Goal: Information Seeking & Learning: Learn about a topic

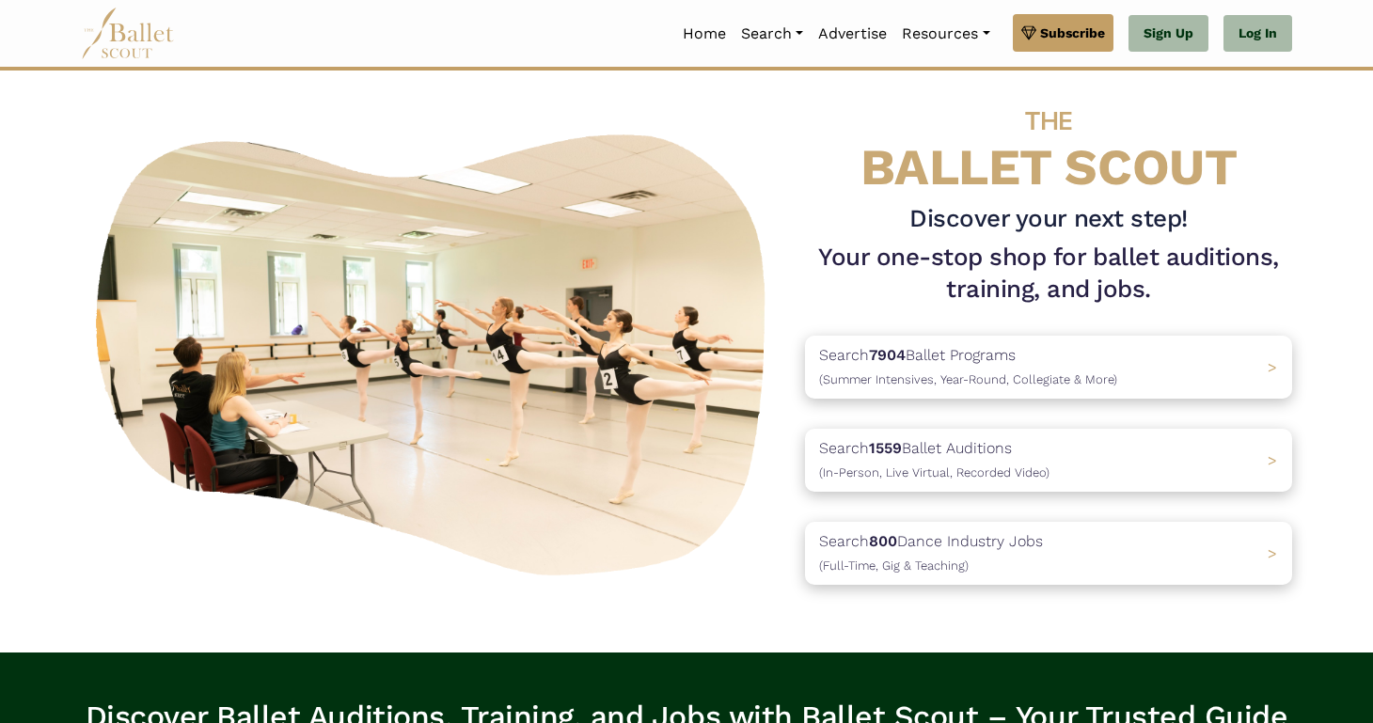
scroll to position [22, 0]
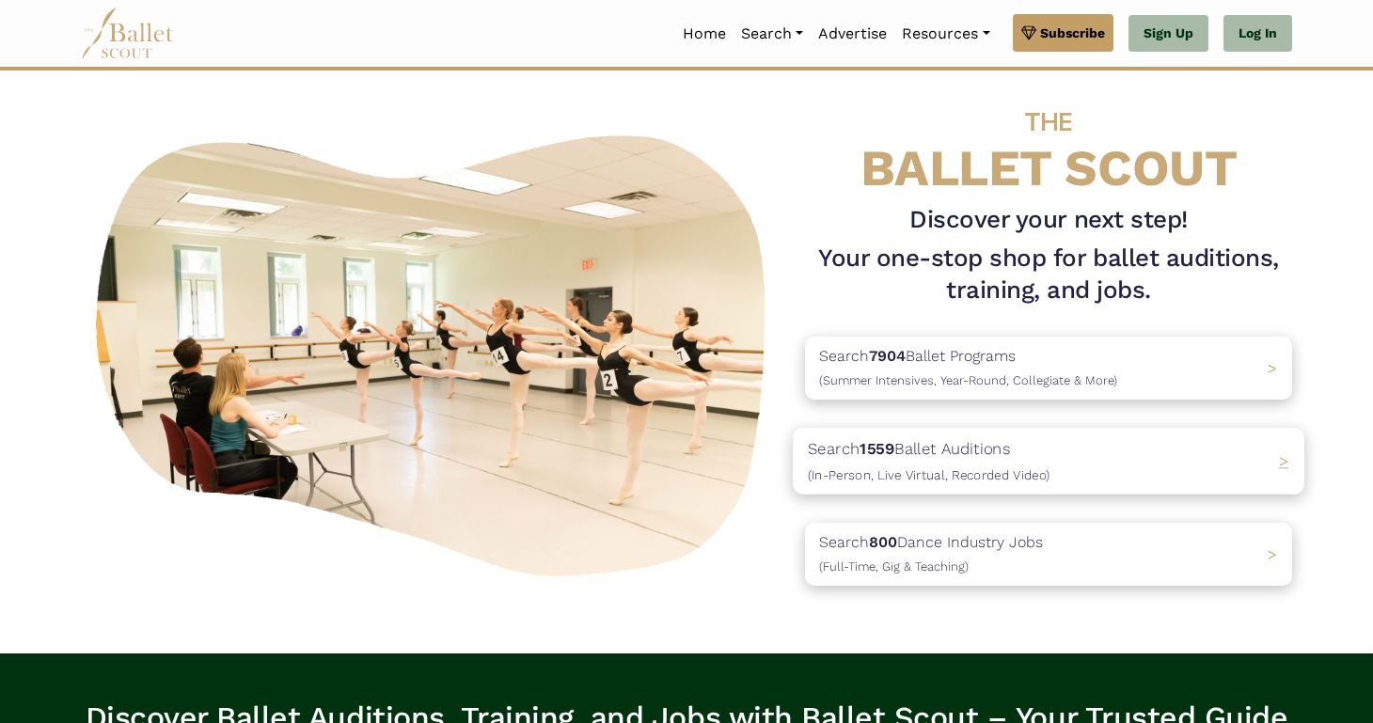
click at [958, 453] on p "Search 1559 Ballet Auditions (In-Person, Live Virtual, Recorded Video)" at bounding box center [929, 461] width 242 height 51
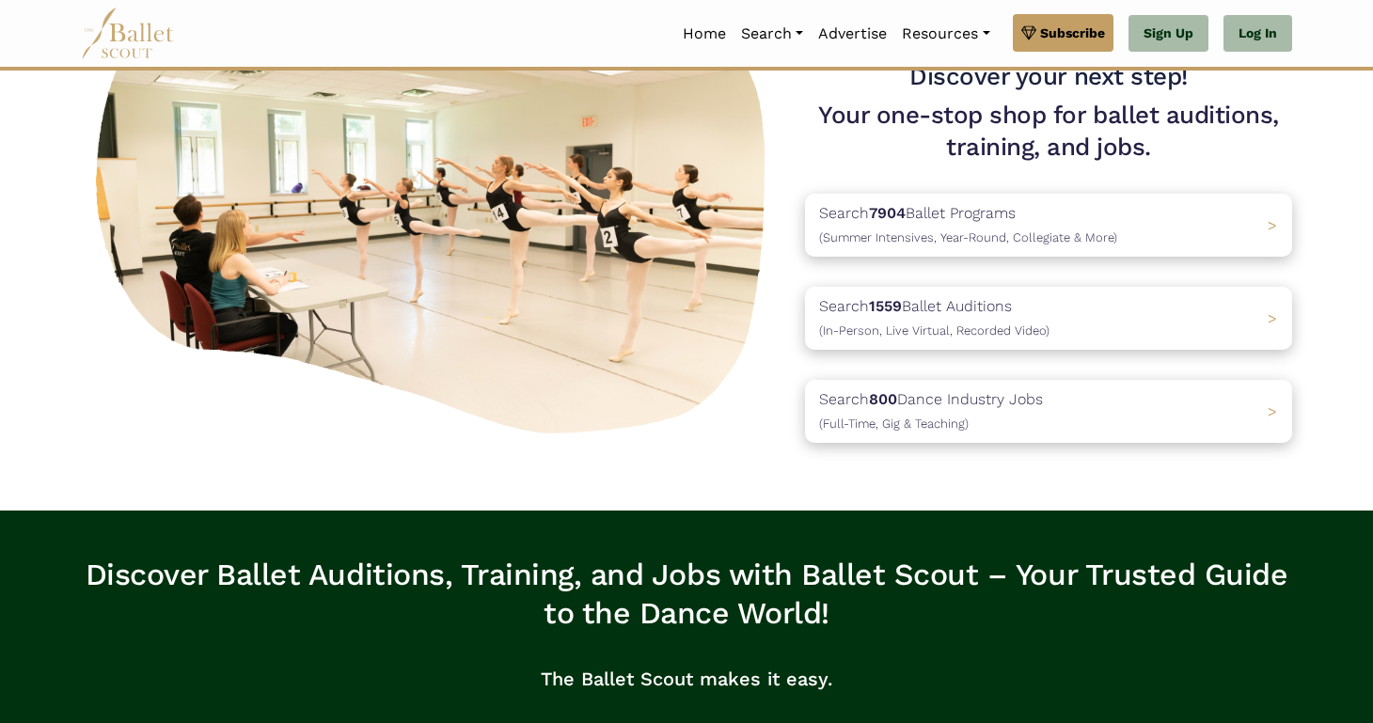
scroll to position [0, 0]
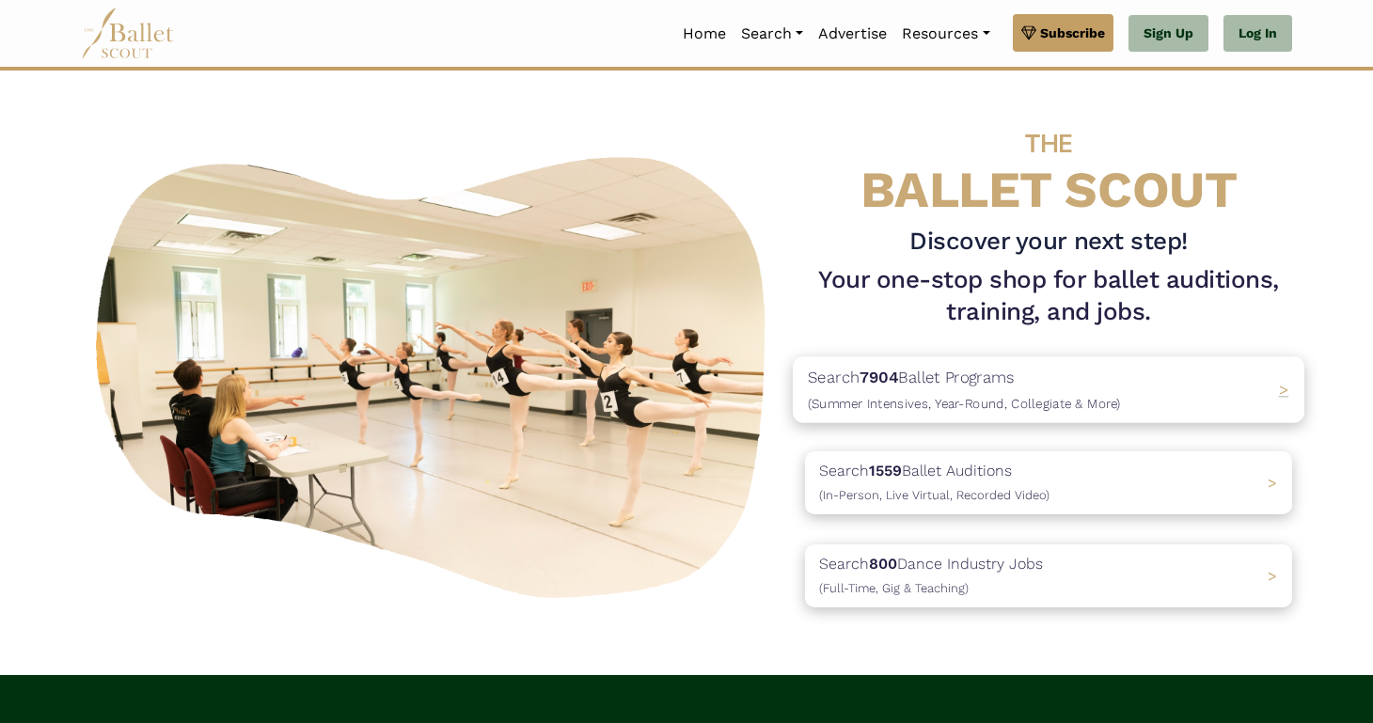
click at [1031, 387] on p "Search 7904 Ballet Programs (Summer Intensives, Year-Round, Collegiate & More)" at bounding box center [964, 390] width 313 height 51
click at [952, 483] on p "Search 1559 Ballet Auditions (In-Person, Live Virtual, Recorded Video)" at bounding box center [929, 483] width 242 height 51
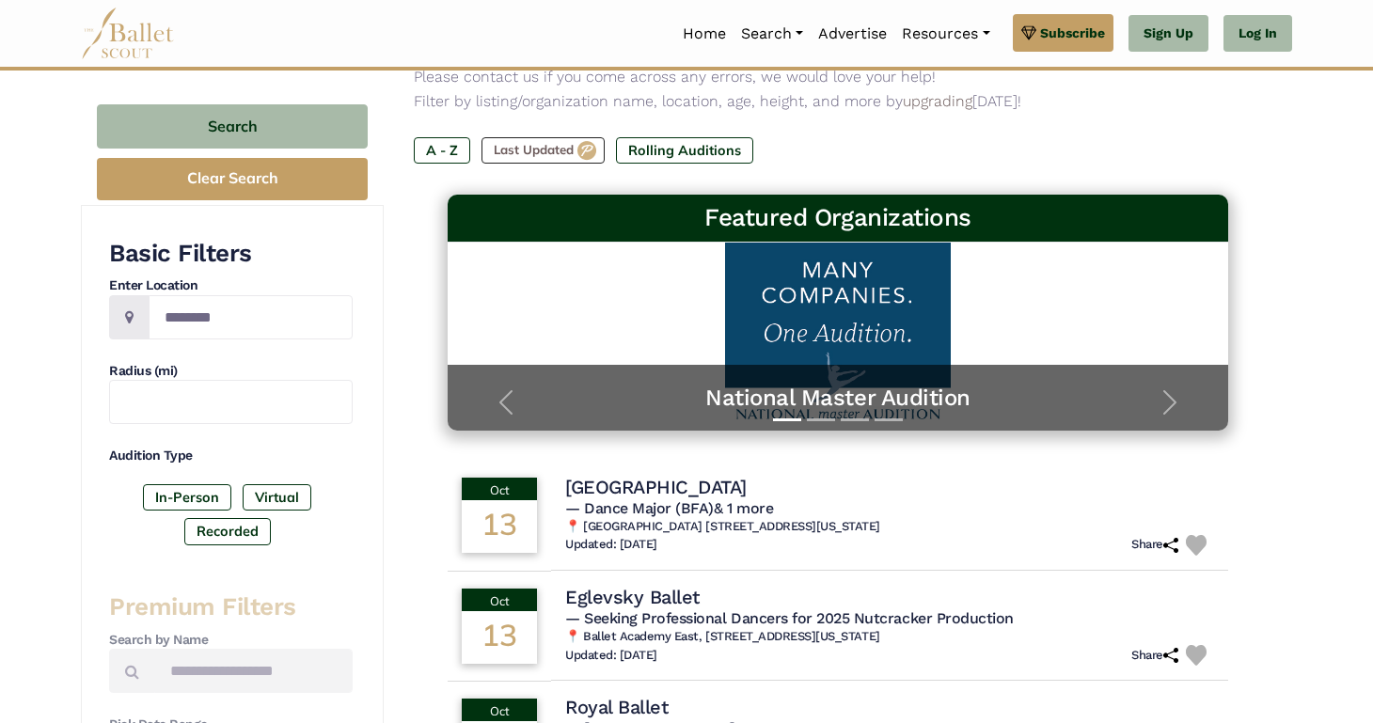
scroll to position [179, 0]
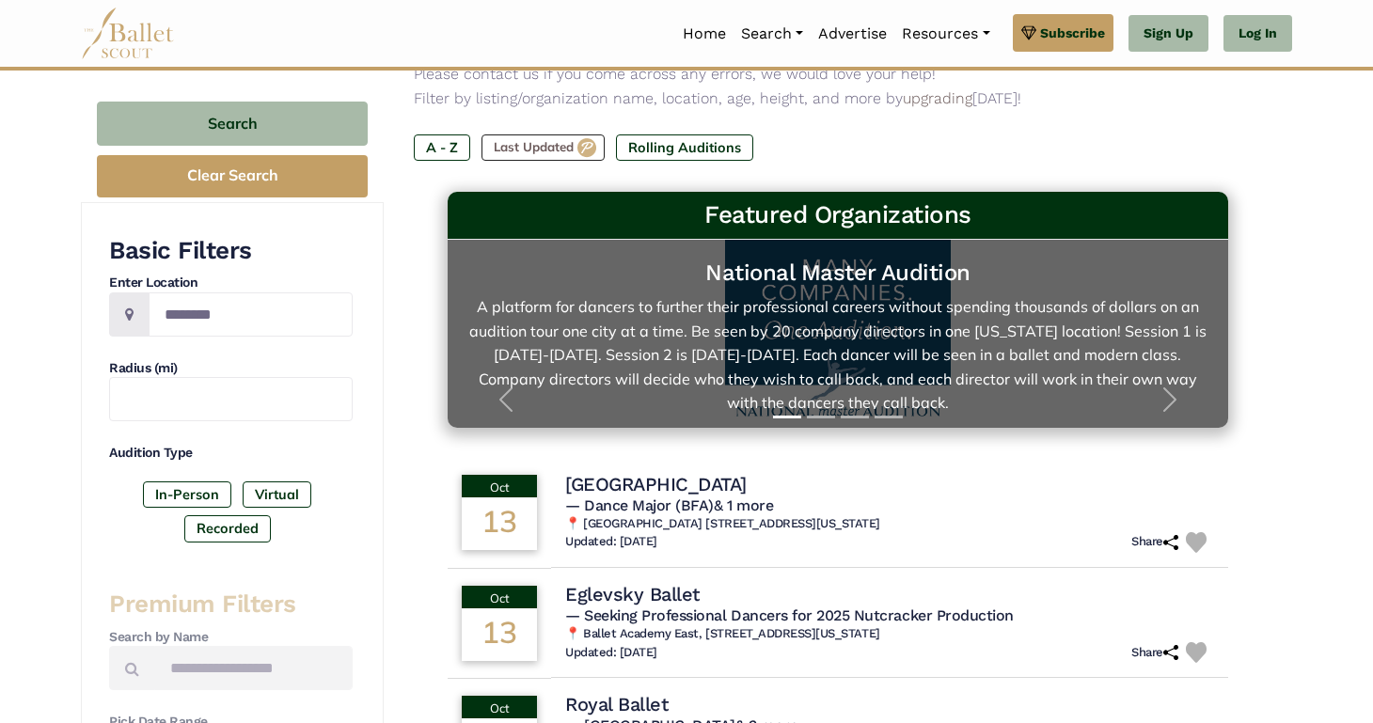
click at [898, 357] on link "National Master Audition A platform for dancers to further their professional c…" at bounding box center [837, 334] width 743 height 150
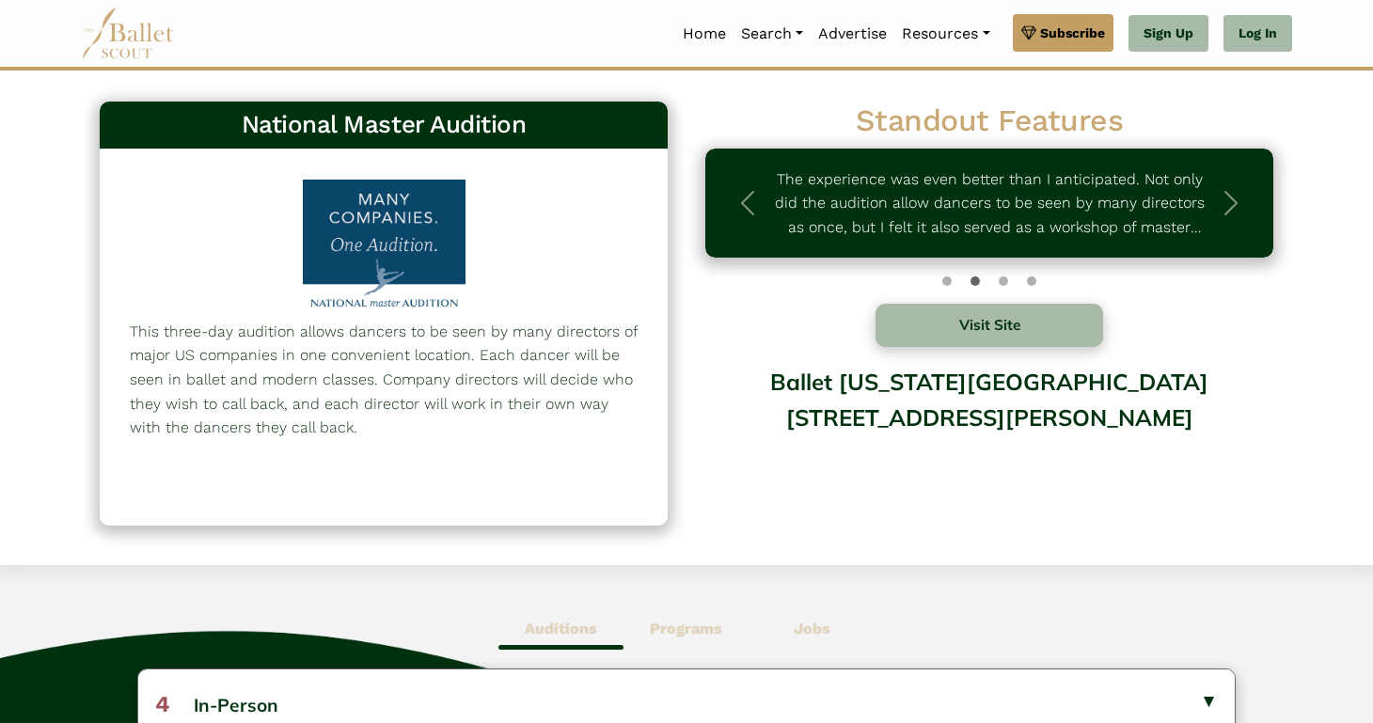
click at [391, 245] on div at bounding box center [384, 247] width 196 height 135
click at [382, 97] on div "National Master Audition 514 This three-day audition allows dancers to be seen …" at bounding box center [383, 324] width 605 height 464
click at [967, 334] on button "Visit Site" at bounding box center [989, 325] width 228 height 43
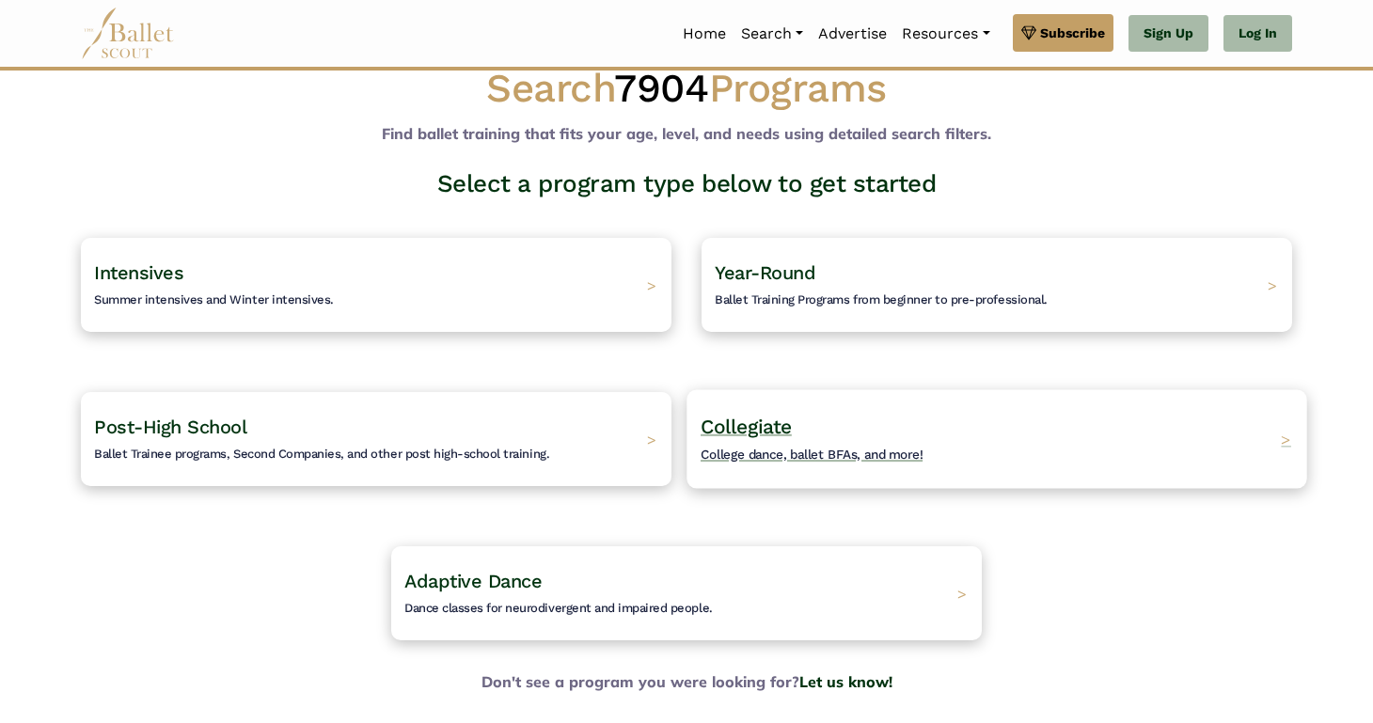
scroll to position [40, 0]
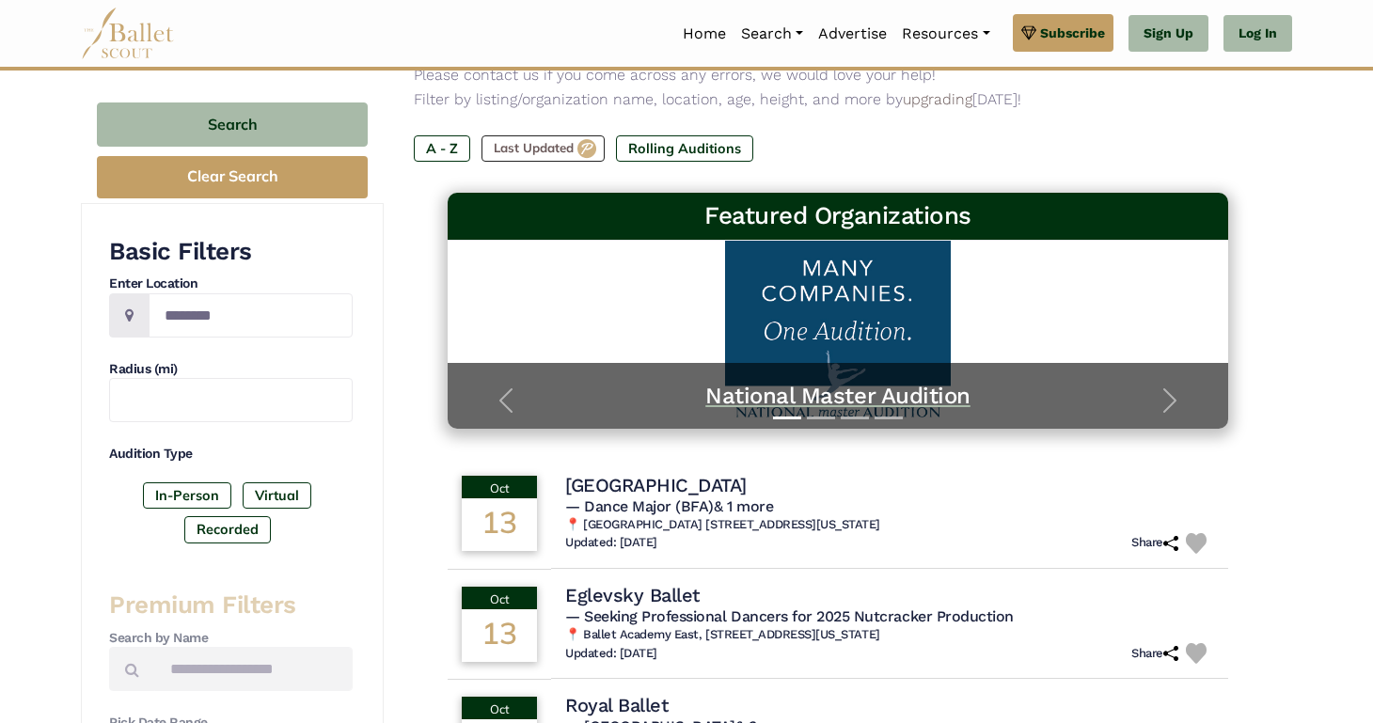
scroll to position [216, 0]
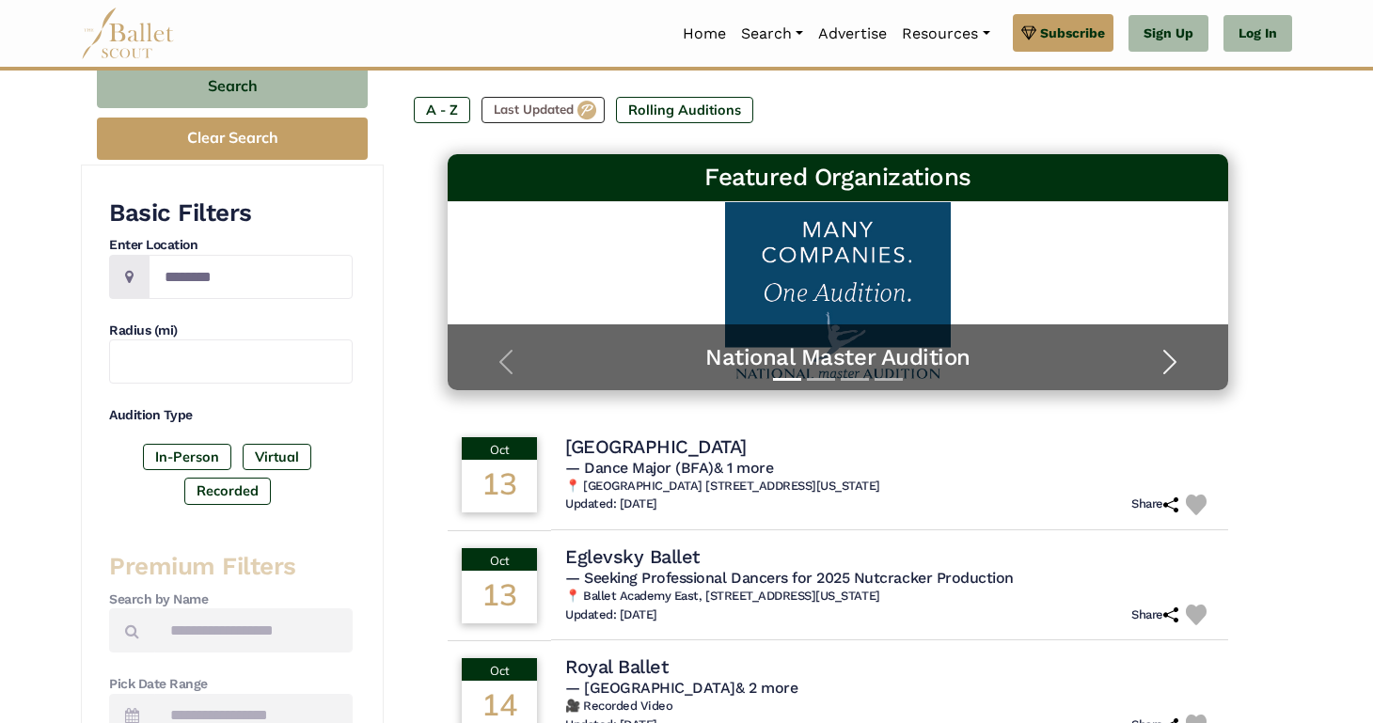
click at [1167, 357] on span "button" at bounding box center [1170, 362] width 30 height 30
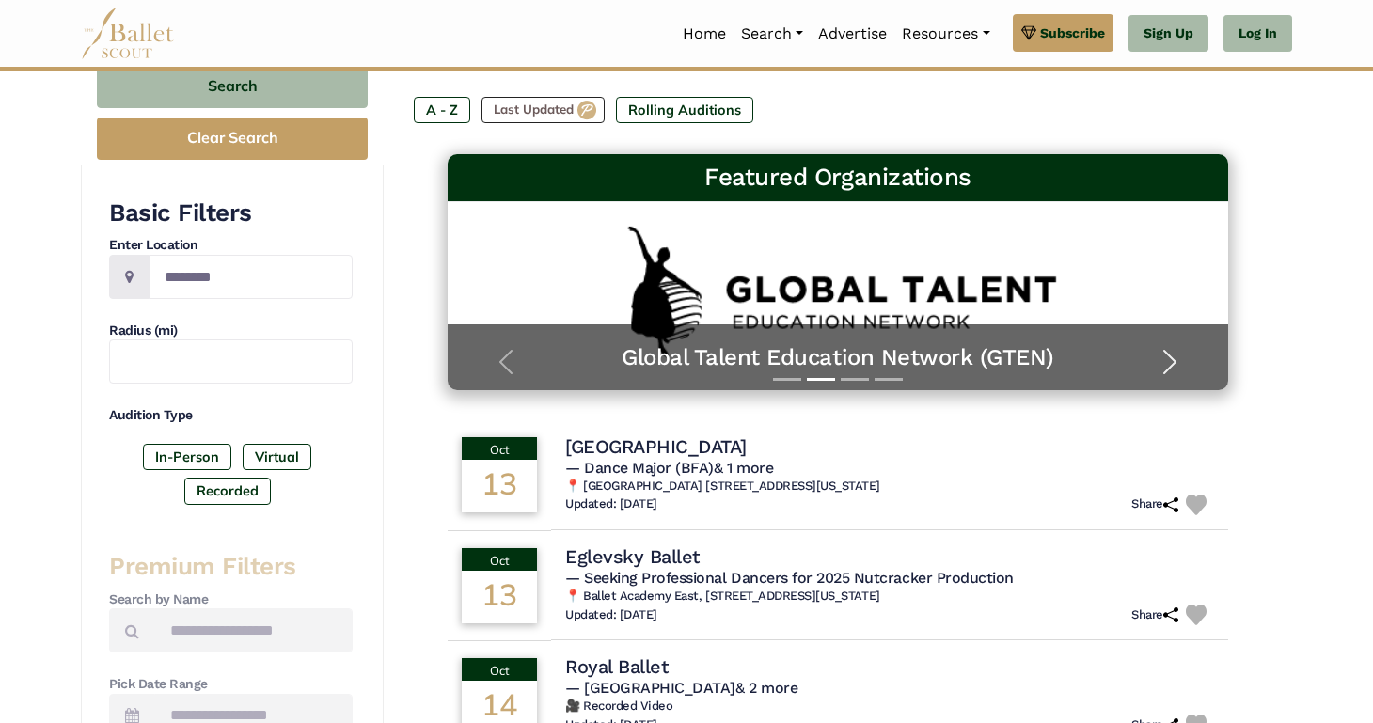
click at [1167, 357] on span "button" at bounding box center [1170, 362] width 30 height 30
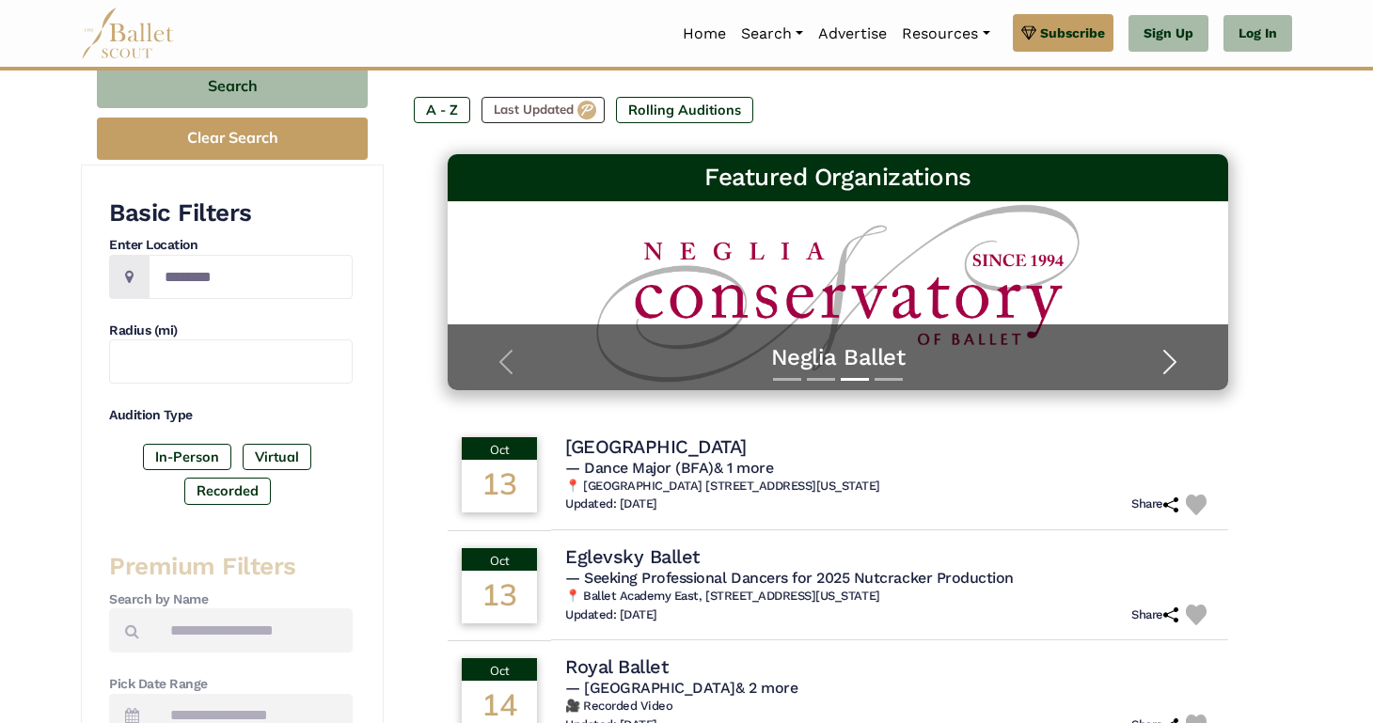
click at [1167, 361] on span "button" at bounding box center [1170, 362] width 30 height 30
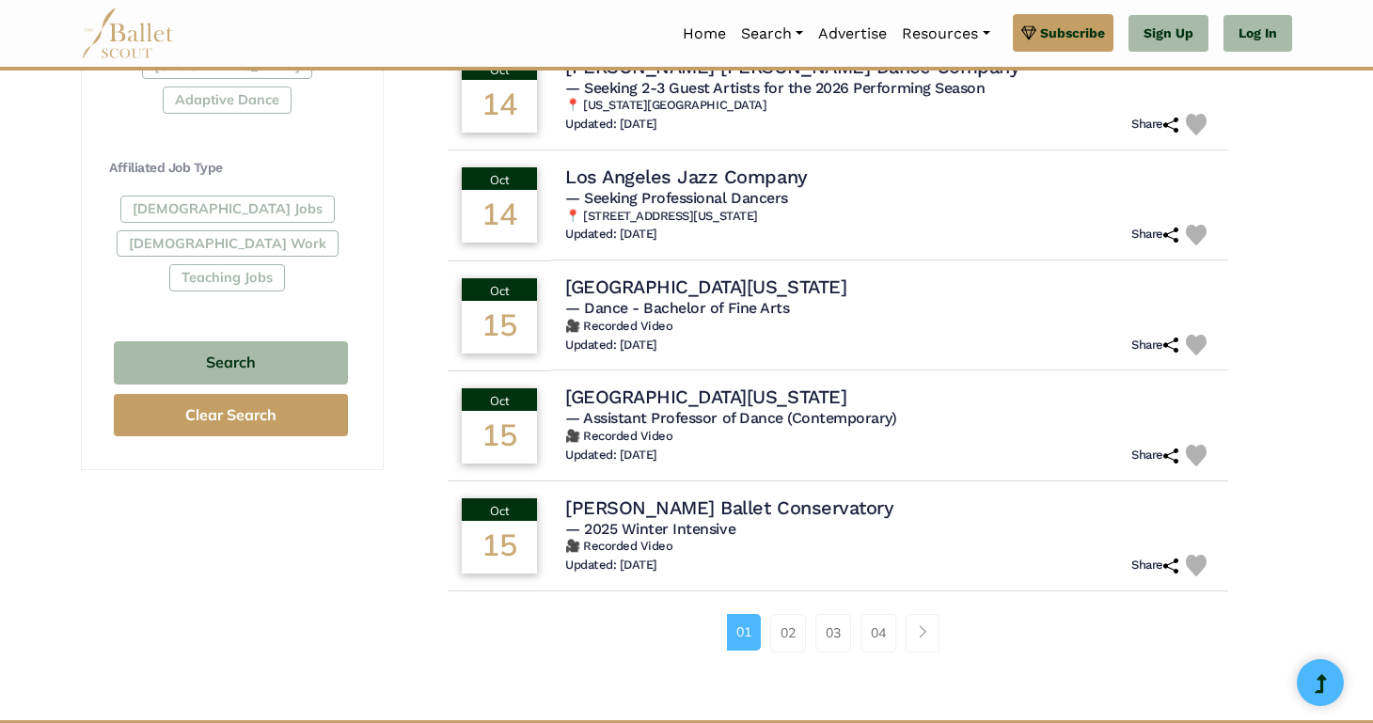
scroll to position [1038, 0]
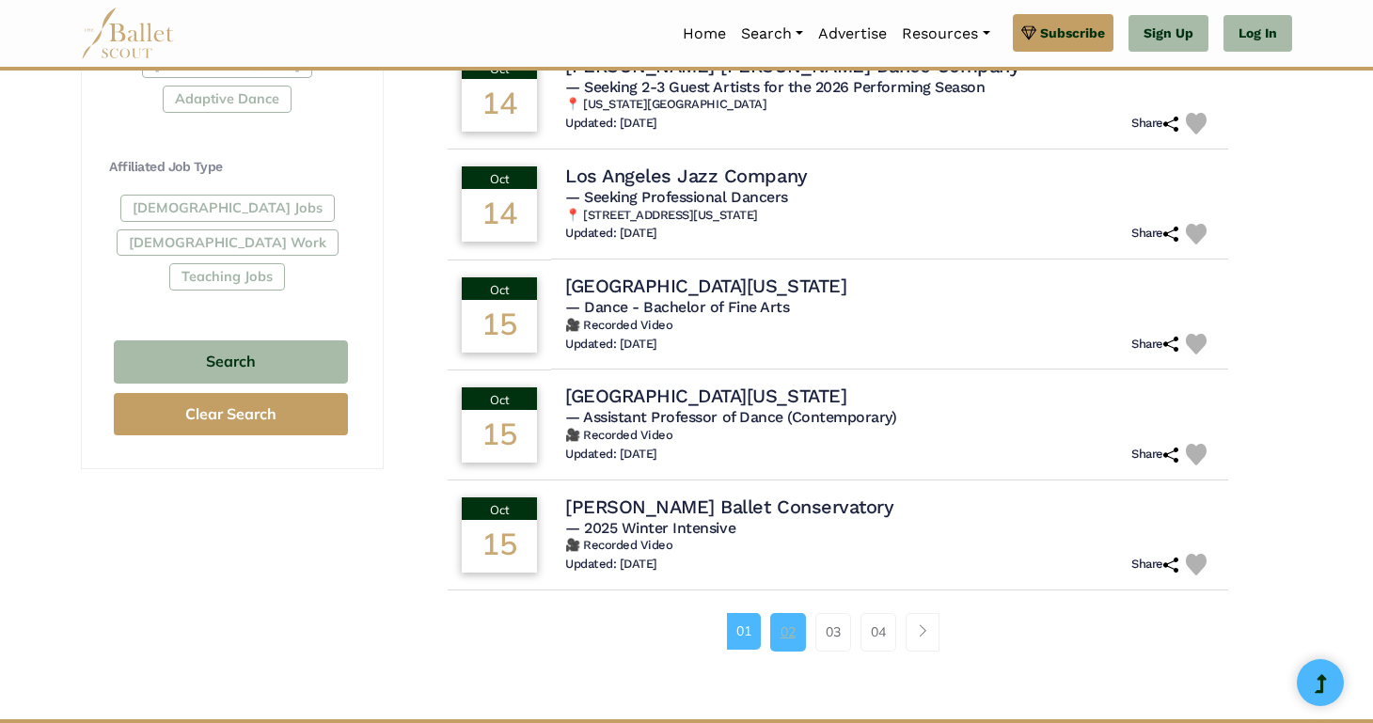
click at [790, 631] on link "02" at bounding box center [788, 632] width 36 height 38
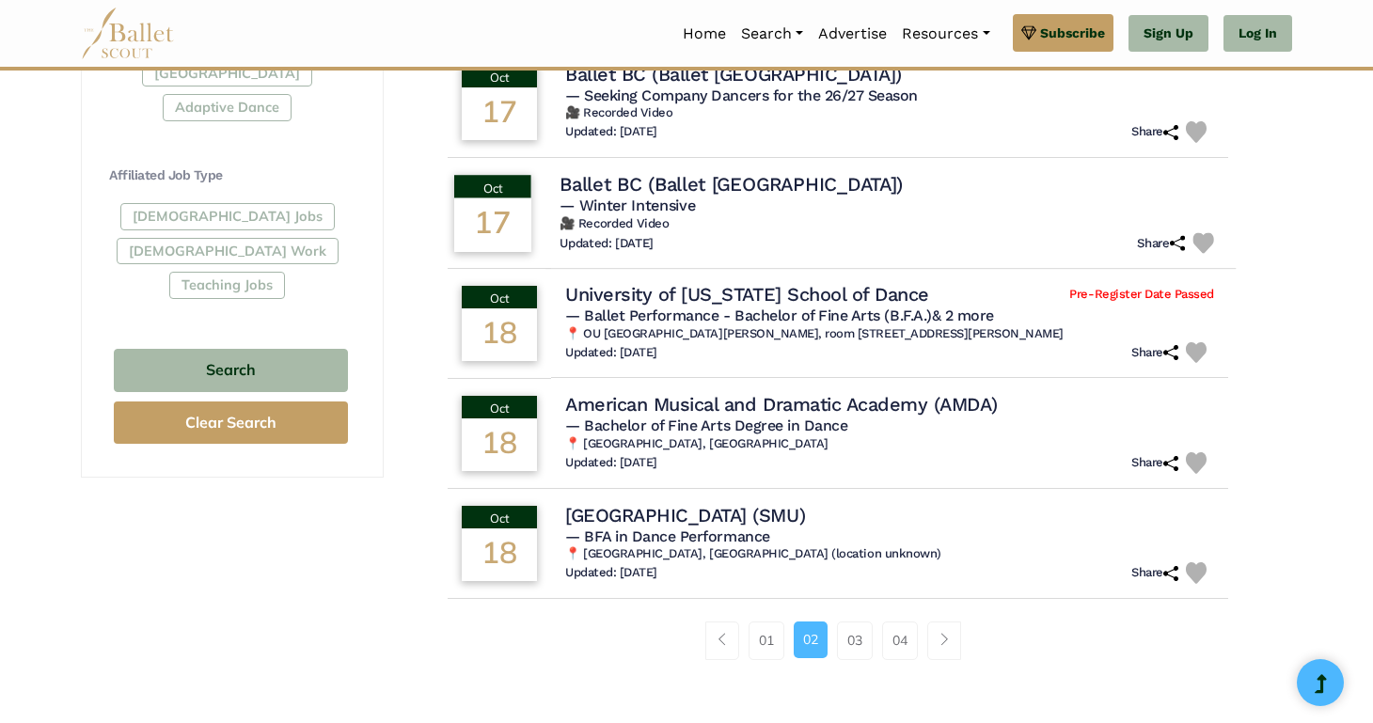
scroll to position [1030, 0]
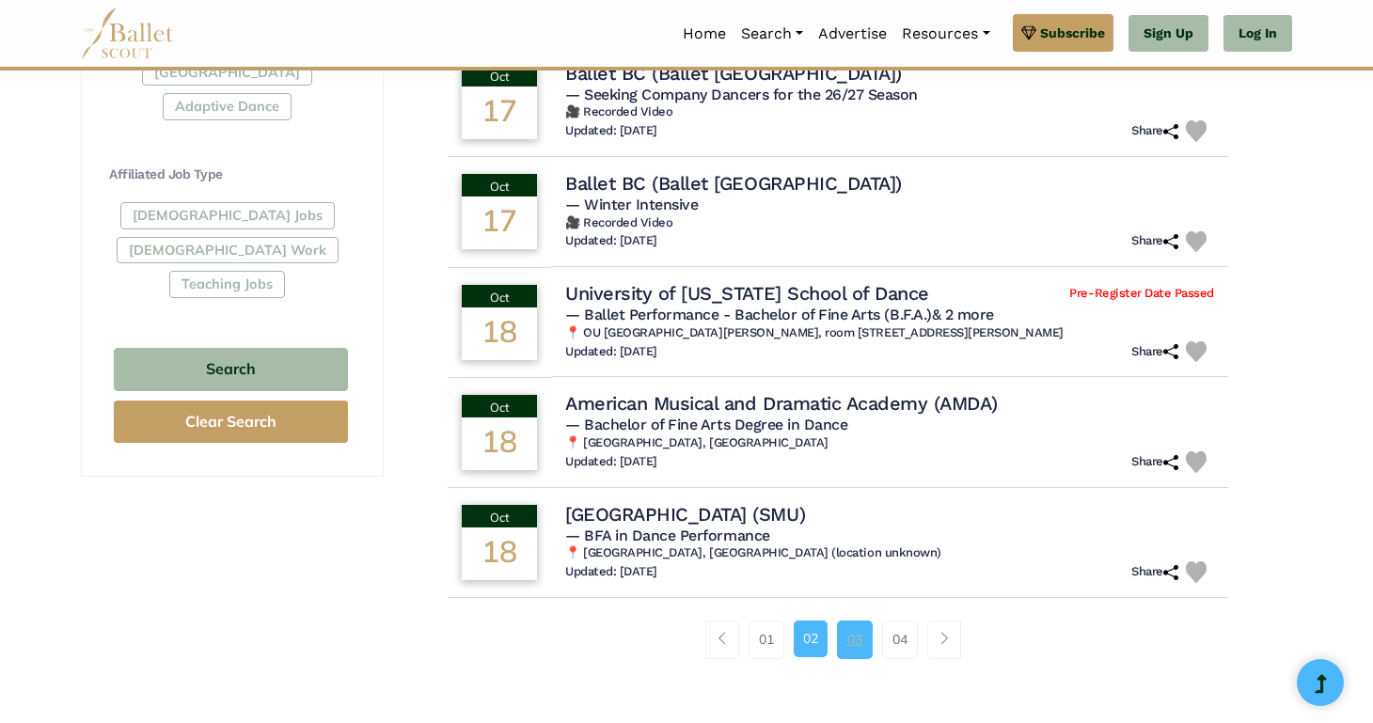
click at [848, 653] on link "03" at bounding box center [855, 640] width 36 height 38
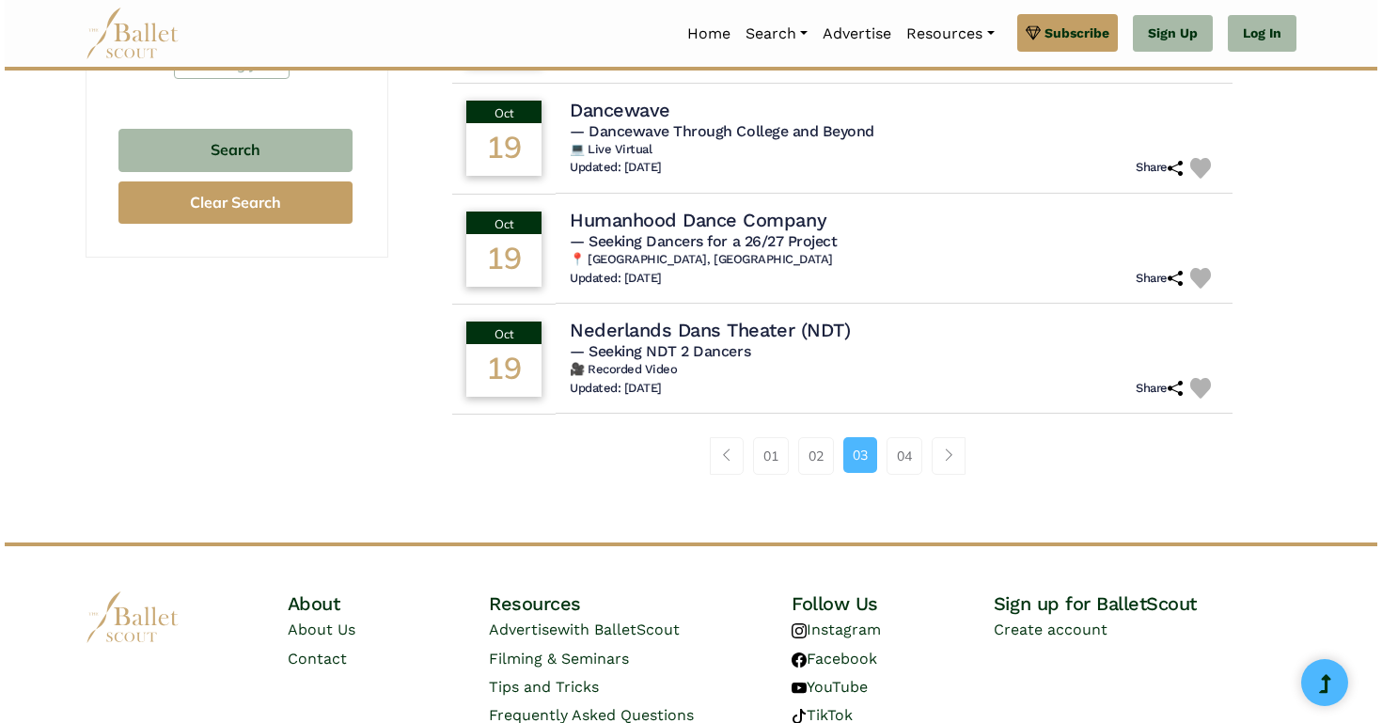
scroll to position [1257, 0]
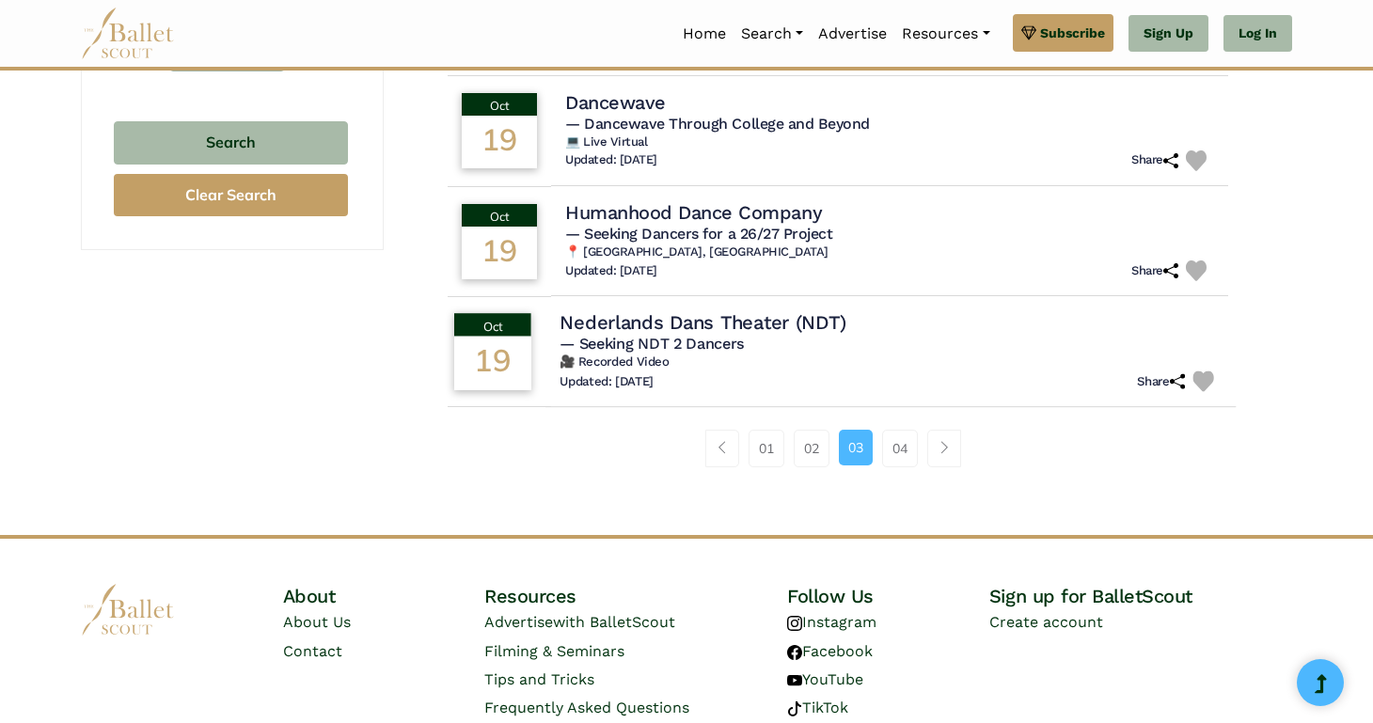
click at [743, 309] on h4 "Nederlands Dans Theater (NDT)" at bounding box center [702, 321] width 286 height 25
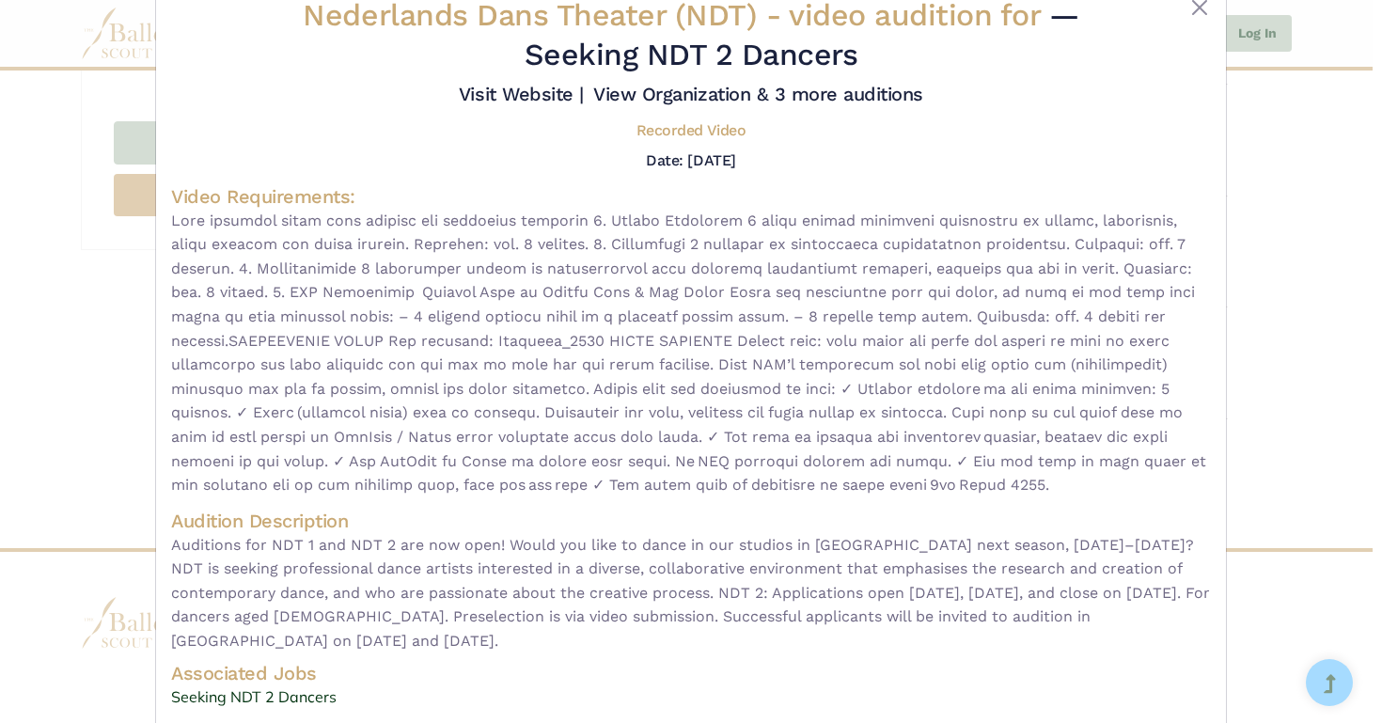
scroll to position [56, 0]
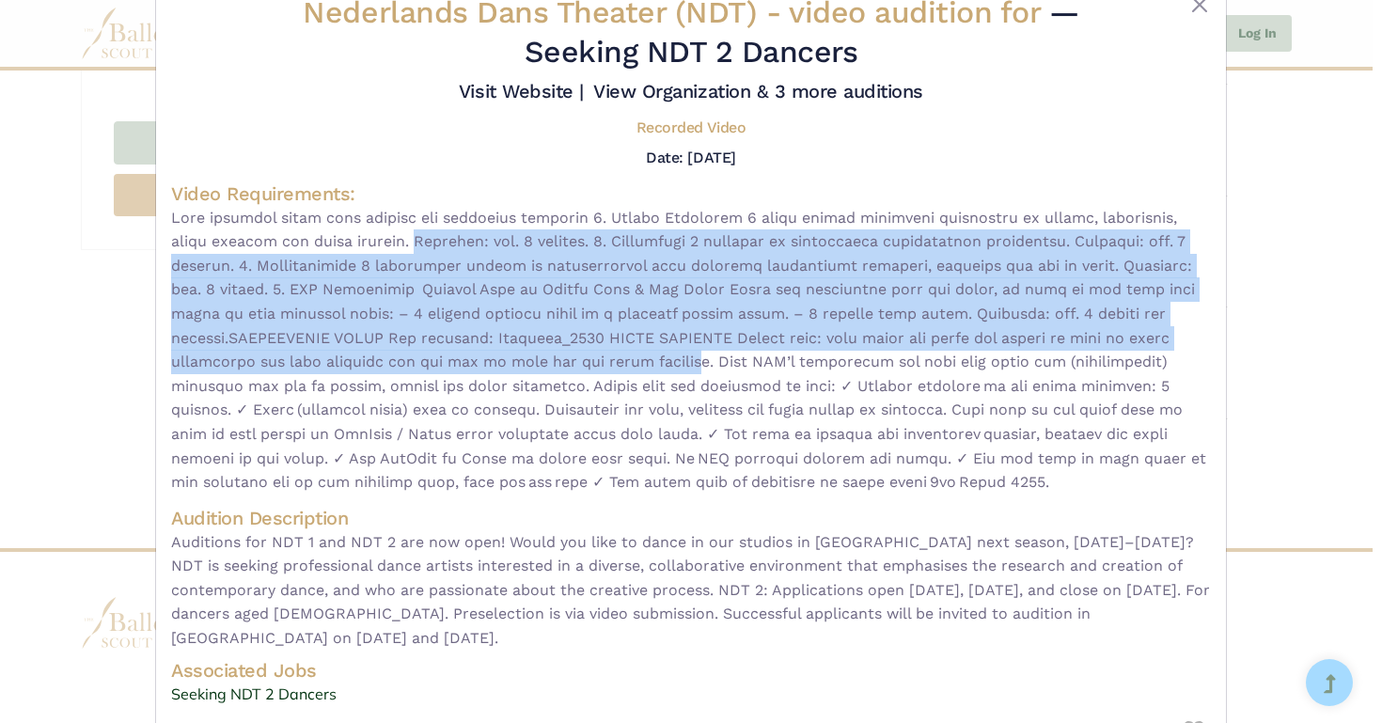
drag, startPoint x: 678, startPoint y: 362, endPoint x: 351, endPoint y: 230, distance: 352.7
click at [351, 231] on span at bounding box center [691, 350] width 1040 height 289
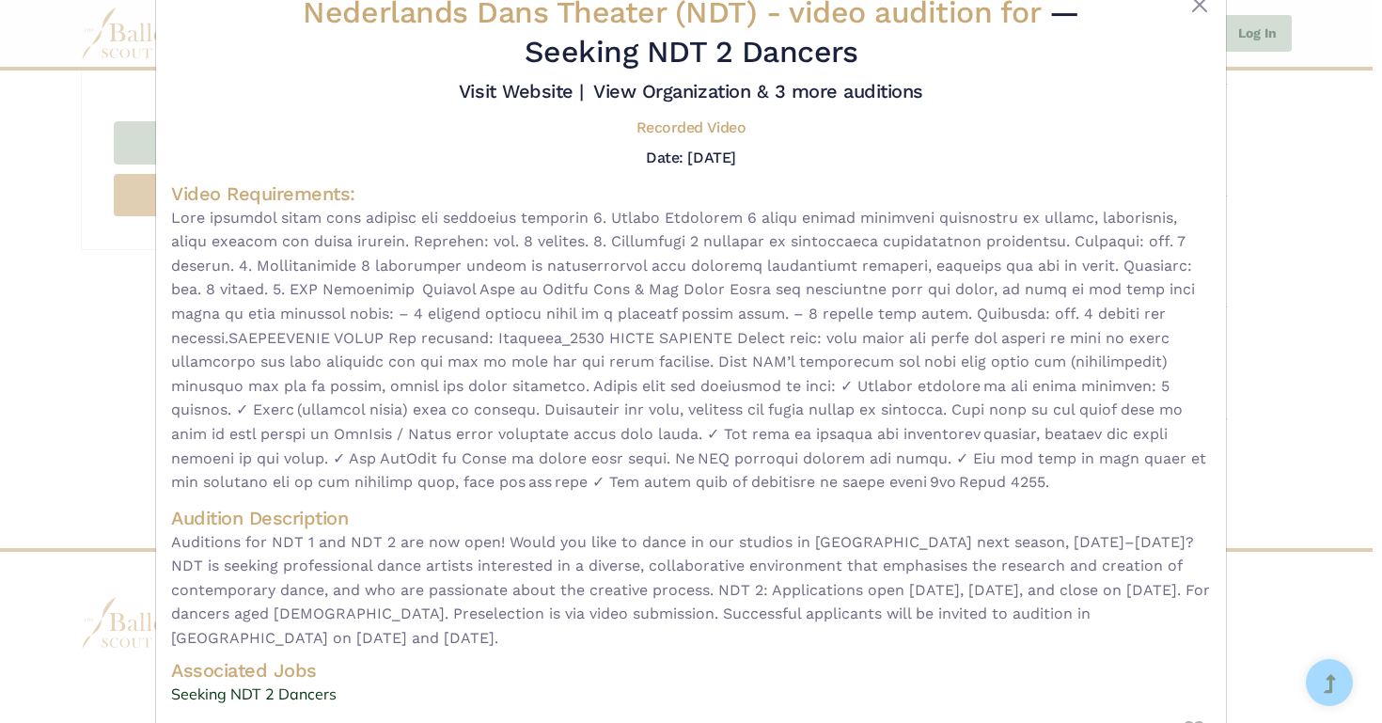
click at [284, 234] on span at bounding box center [691, 350] width 1040 height 289
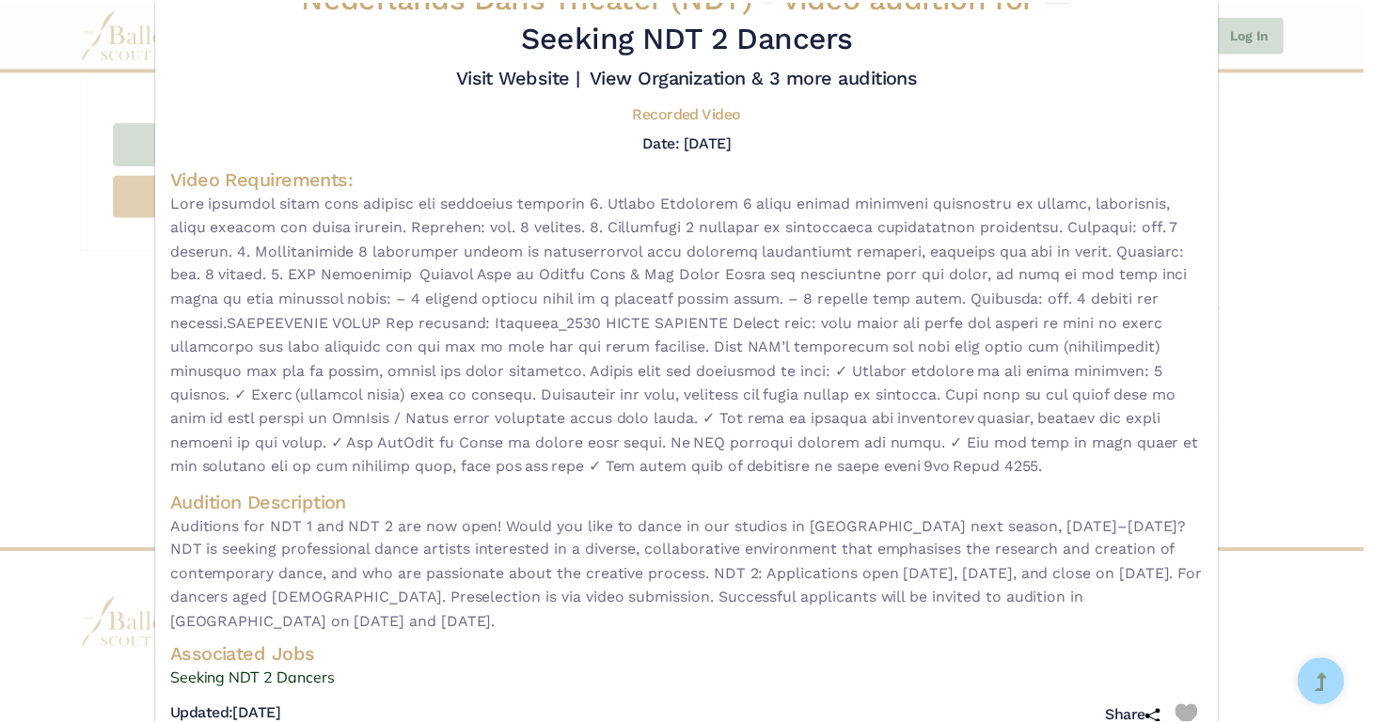
scroll to position [0, 0]
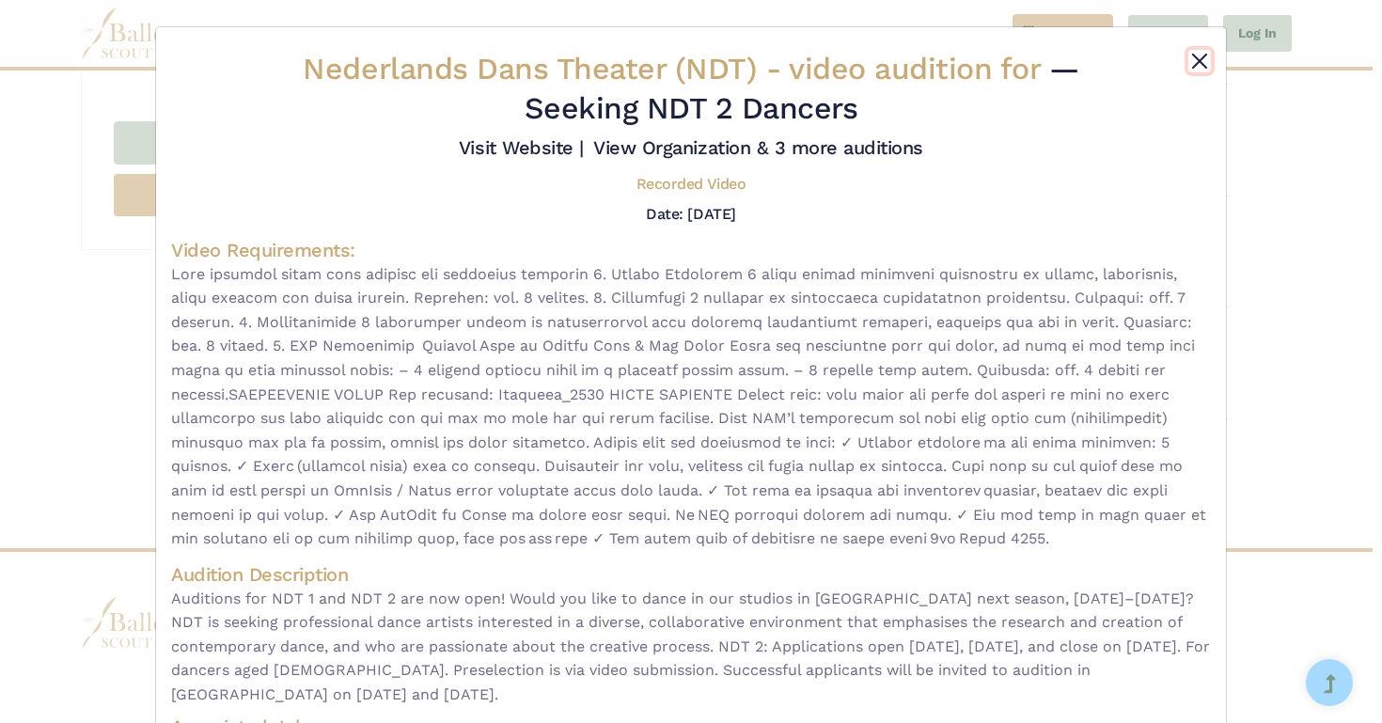
click at [1188, 55] on button "Close" at bounding box center [1199, 61] width 23 height 23
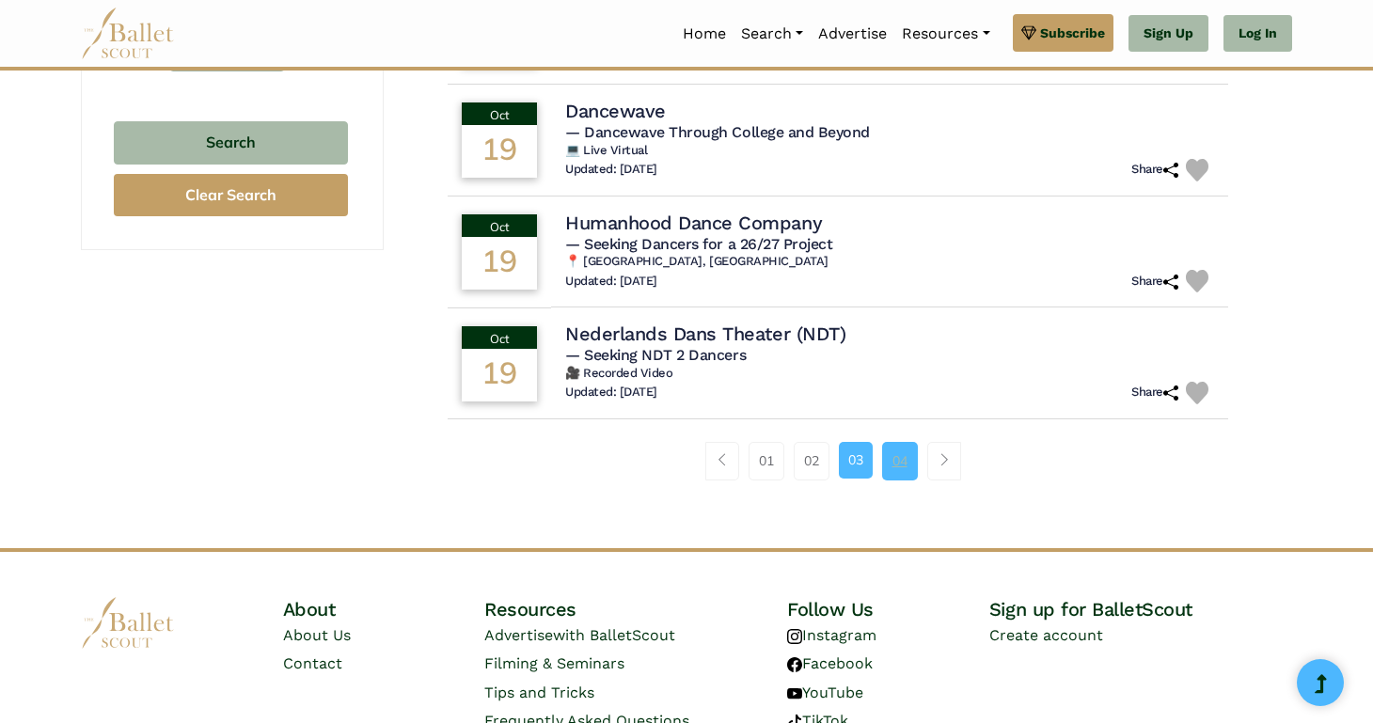
click at [898, 442] on link "04" at bounding box center [900, 461] width 36 height 38
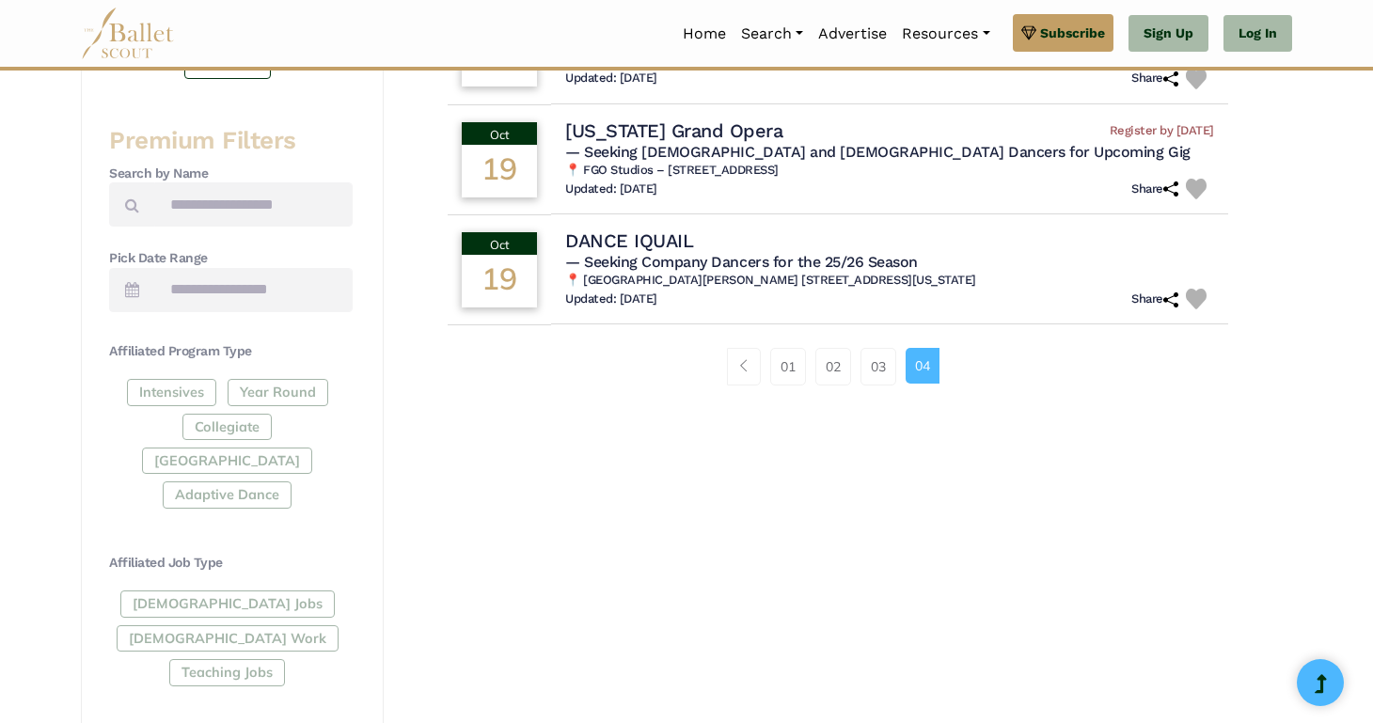
scroll to position [636, 0]
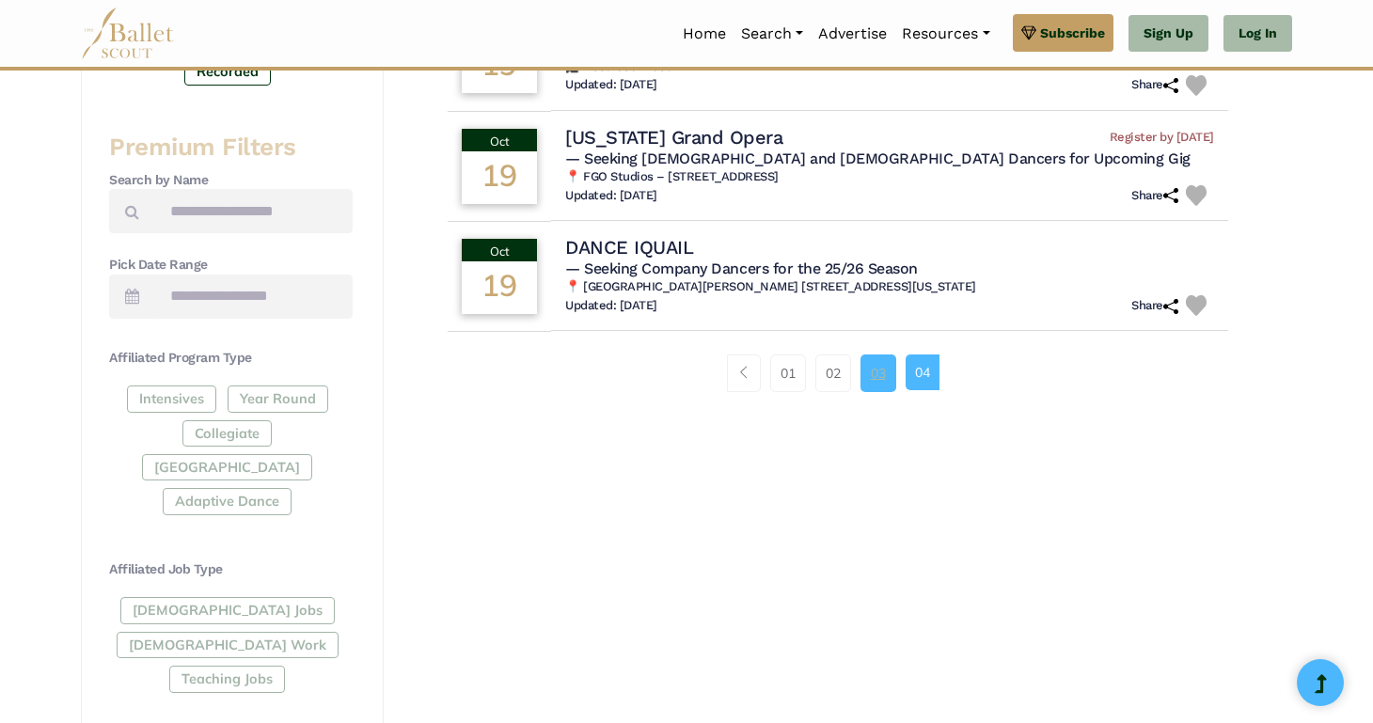
click at [871, 385] on link "03" at bounding box center [878, 373] width 36 height 38
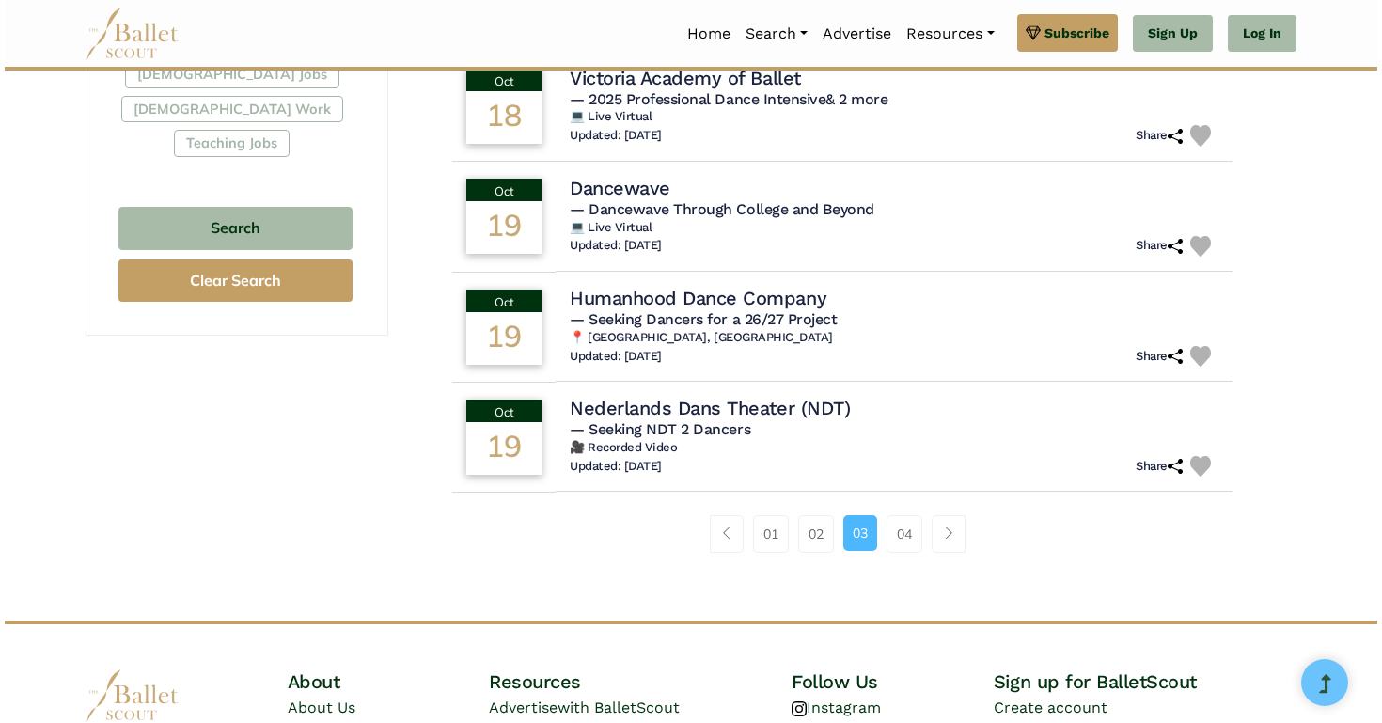
scroll to position [1156, 0]
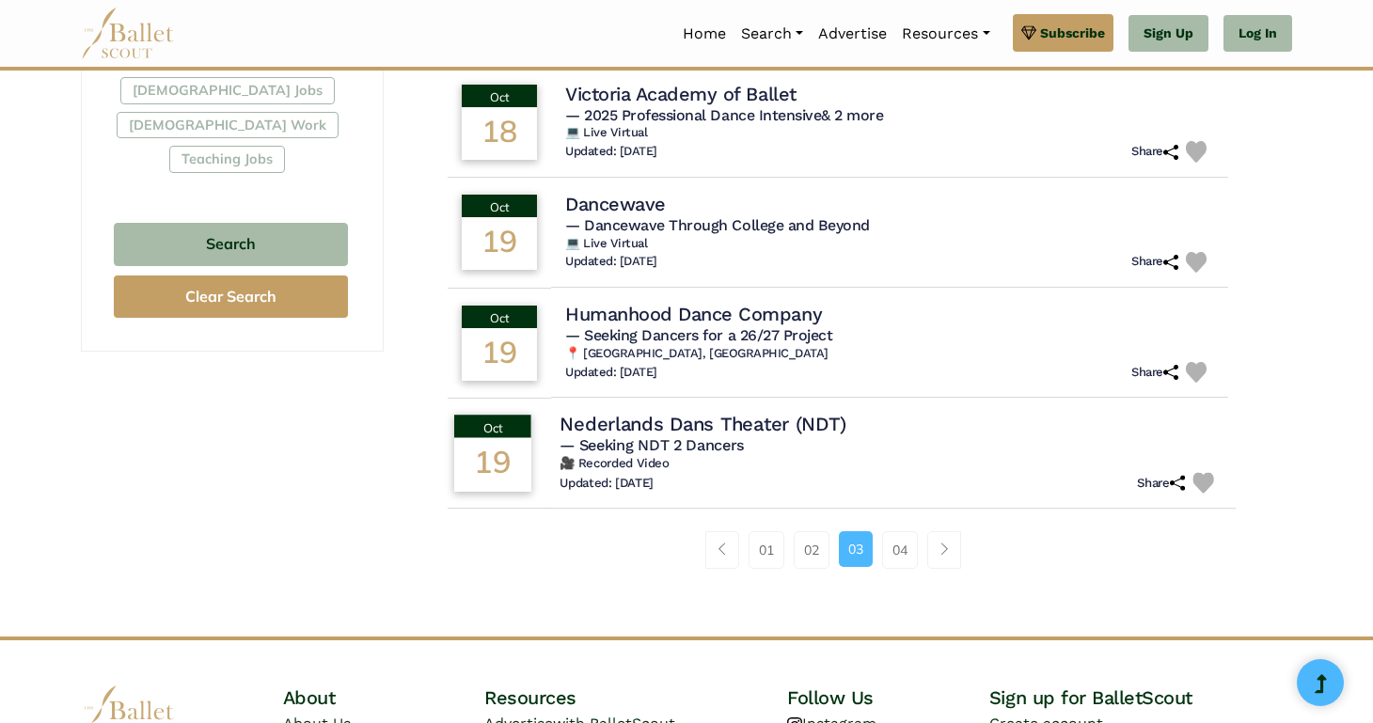
click at [751, 411] on h4 "Nederlands Dans Theater (NDT)" at bounding box center [702, 423] width 286 height 25
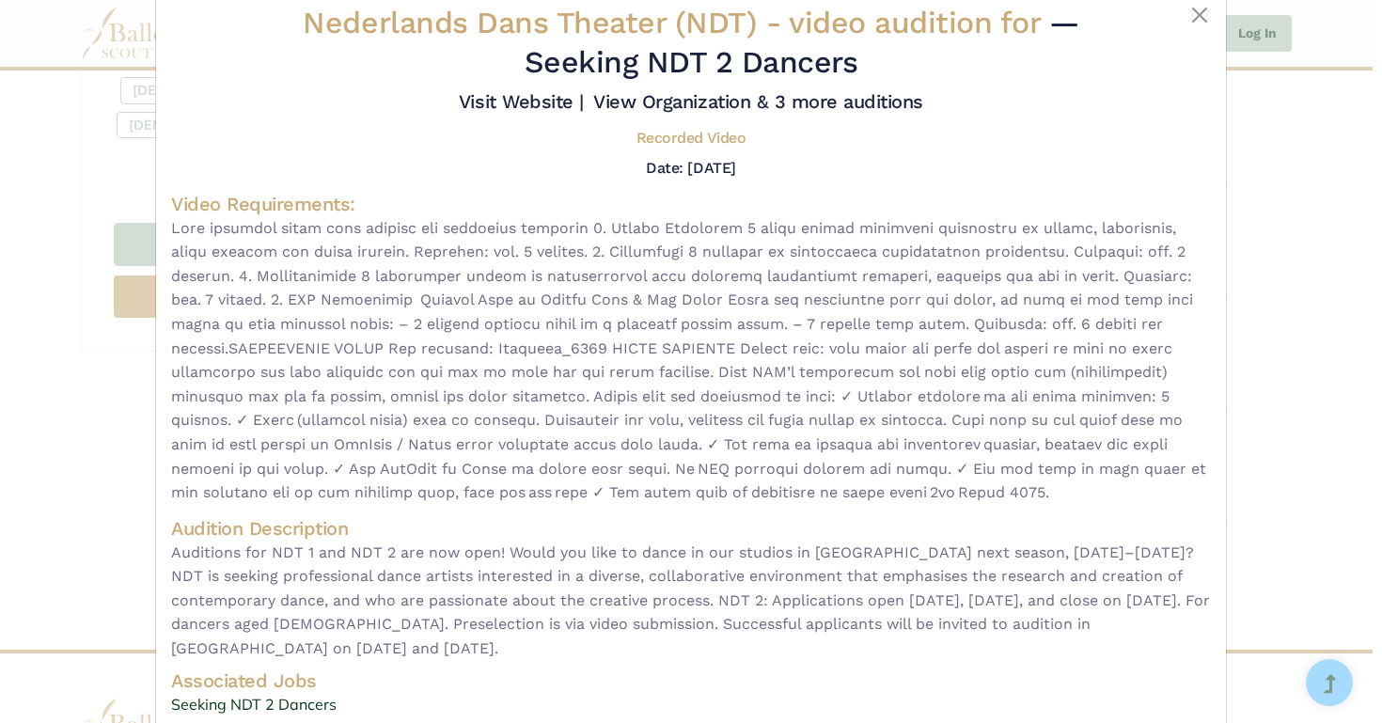
scroll to position [40, 0]
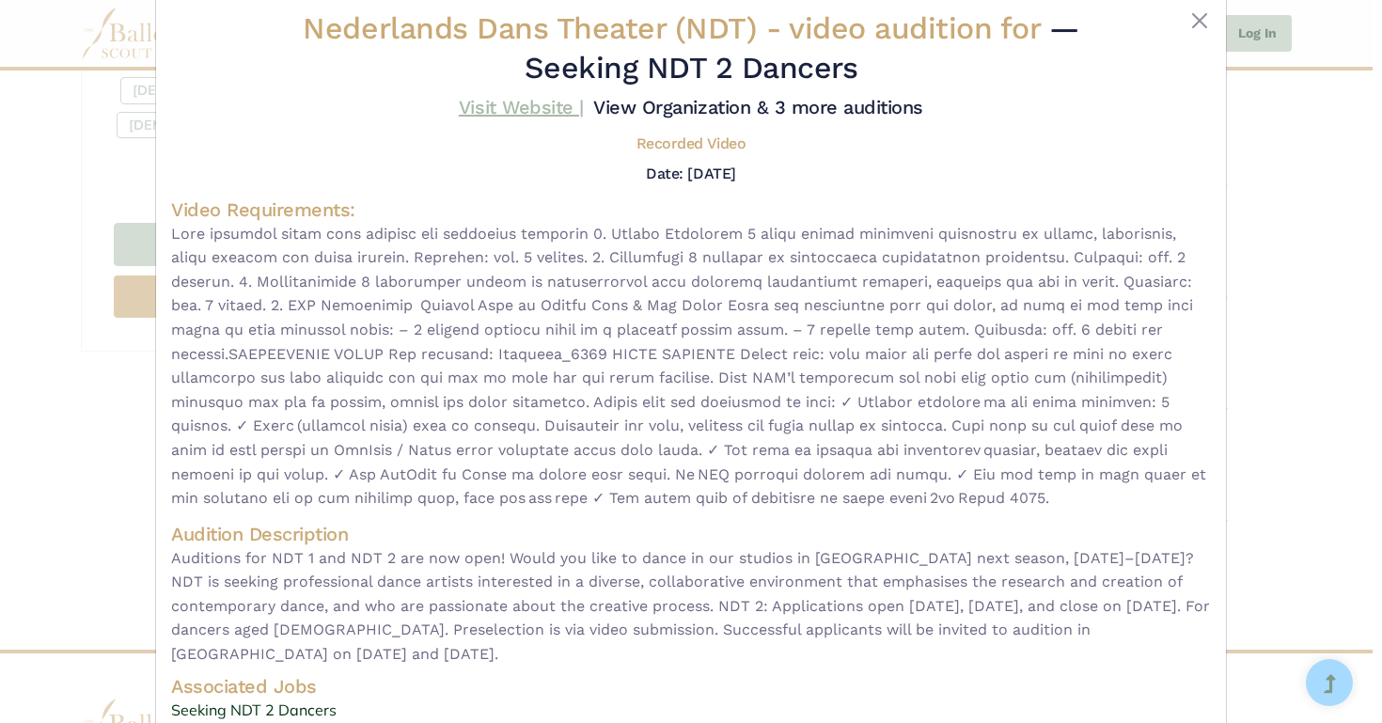
click at [541, 107] on link "Visit Website |" at bounding box center [521, 107] width 125 height 23
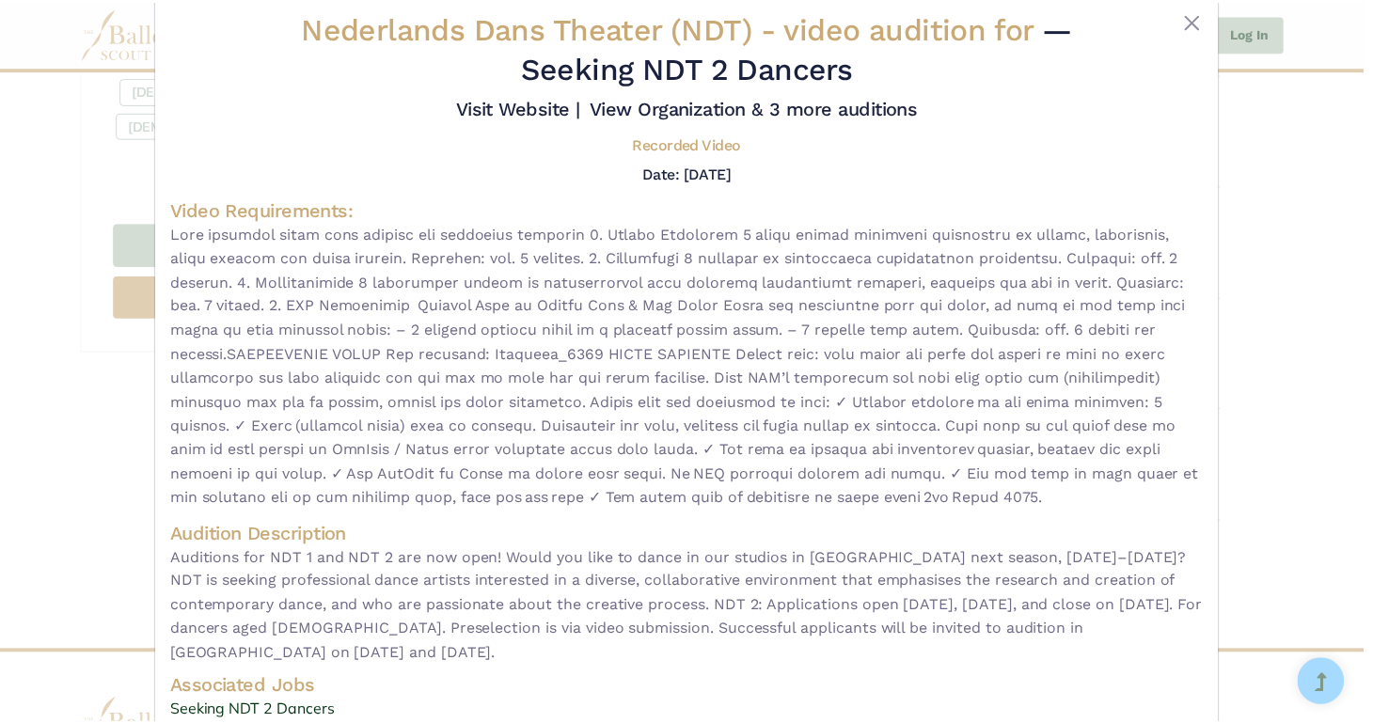
scroll to position [0, 0]
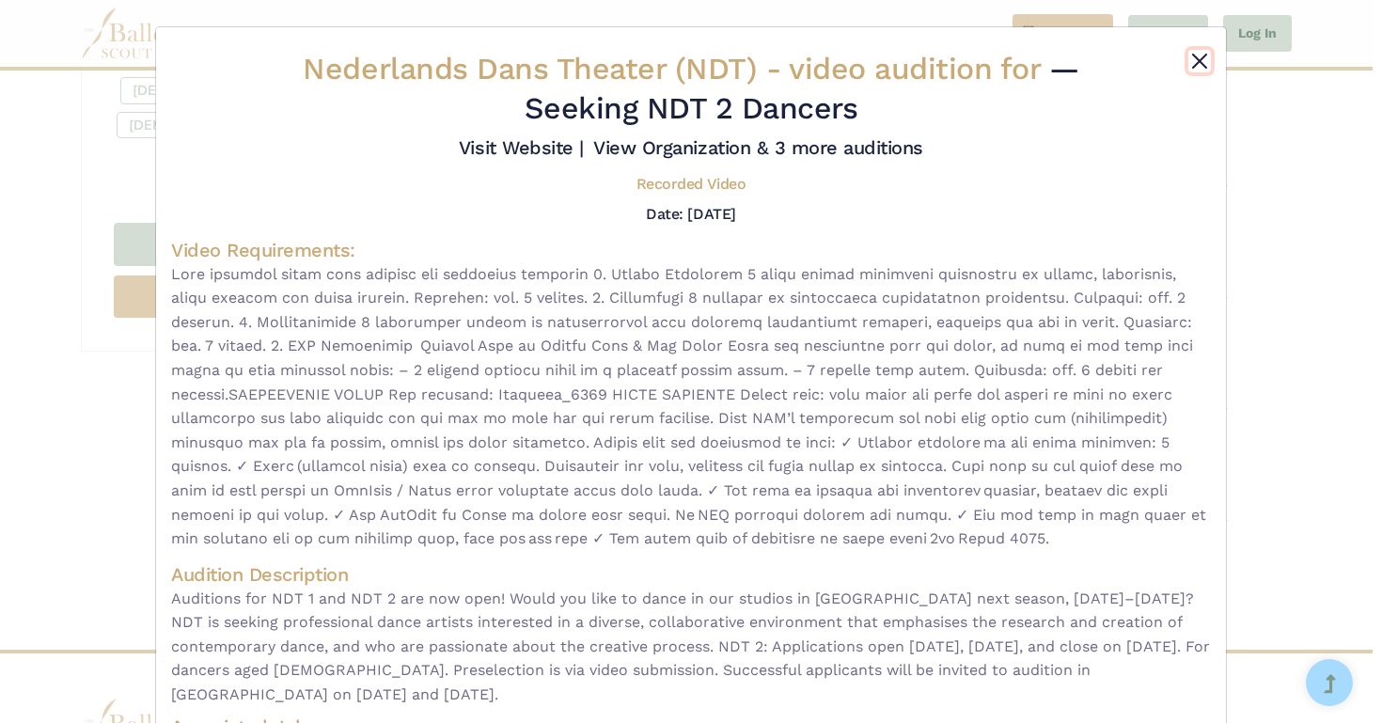
click at [1193, 69] on button "Close" at bounding box center [1199, 61] width 23 height 23
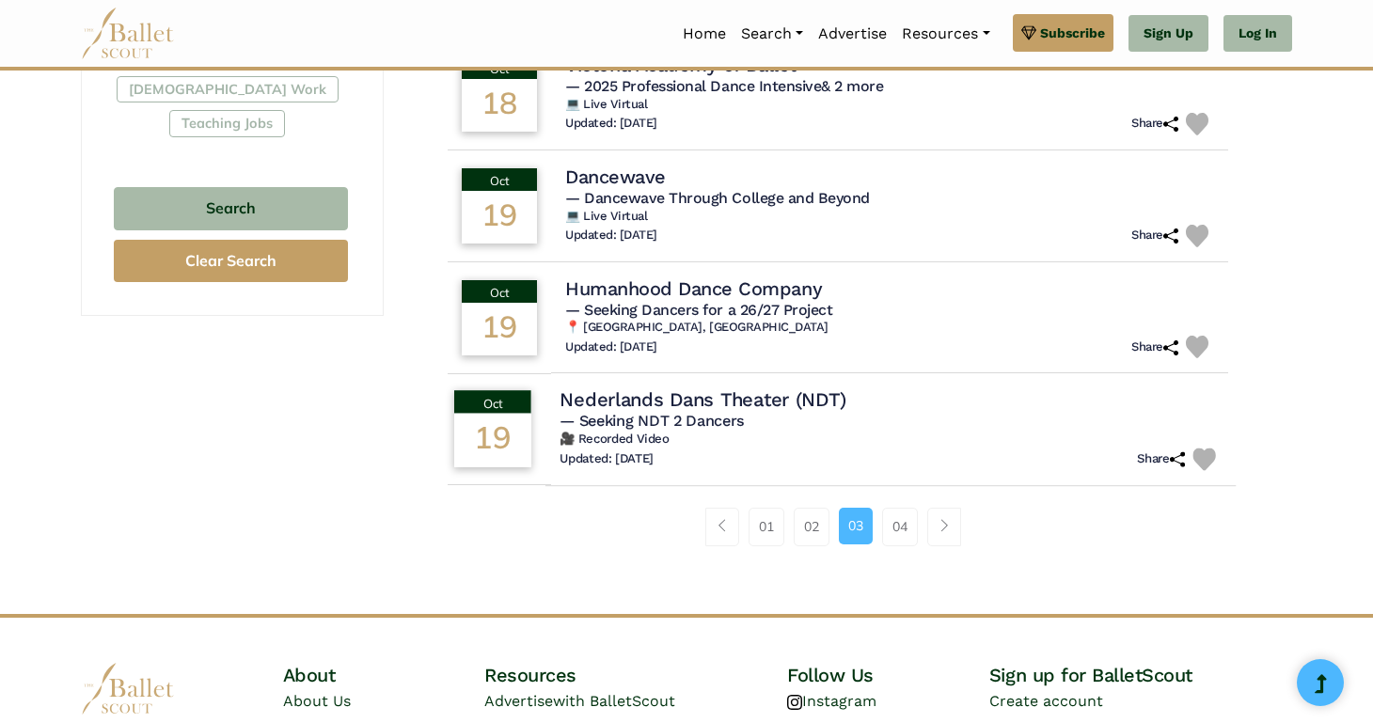
scroll to position [1199, 0]
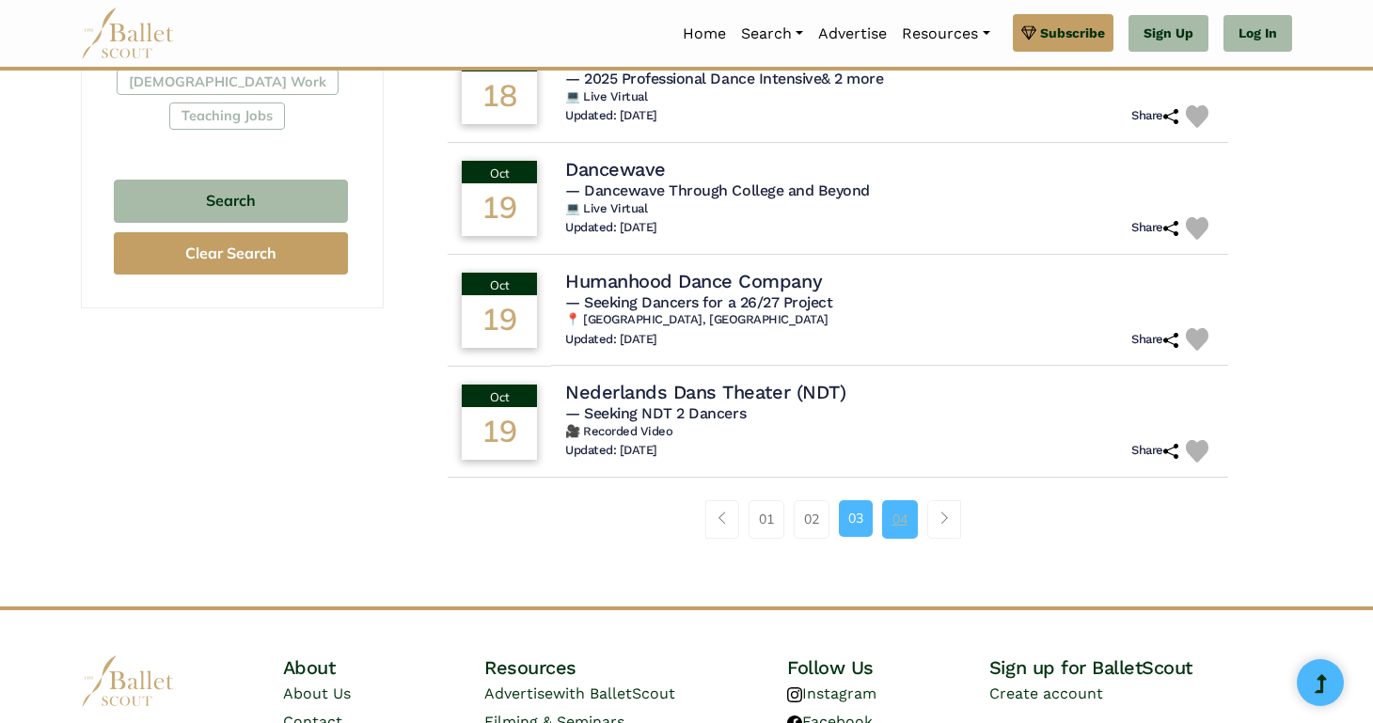
click at [896, 500] on link "04" at bounding box center [900, 519] width 36 height 38
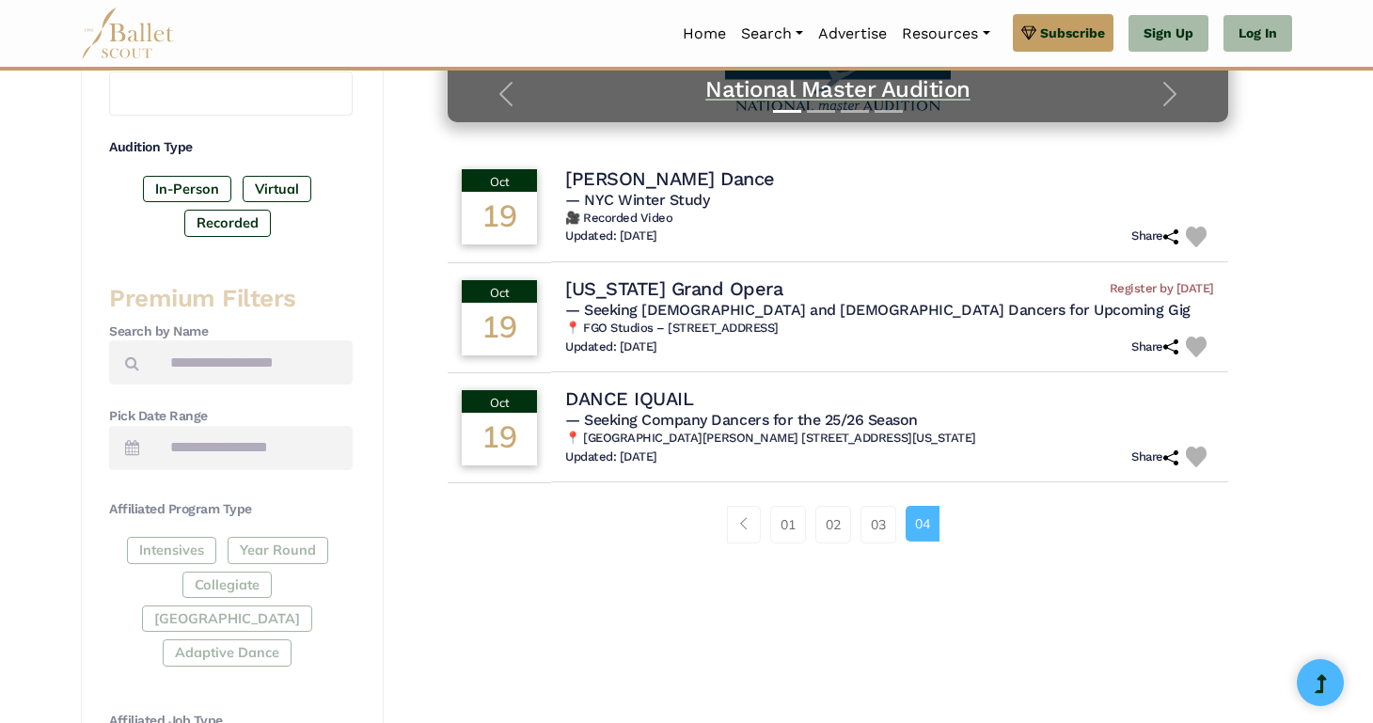
scroll to position [478, 0]
